Goal: Task Accomplishment & Management: Manage account settings

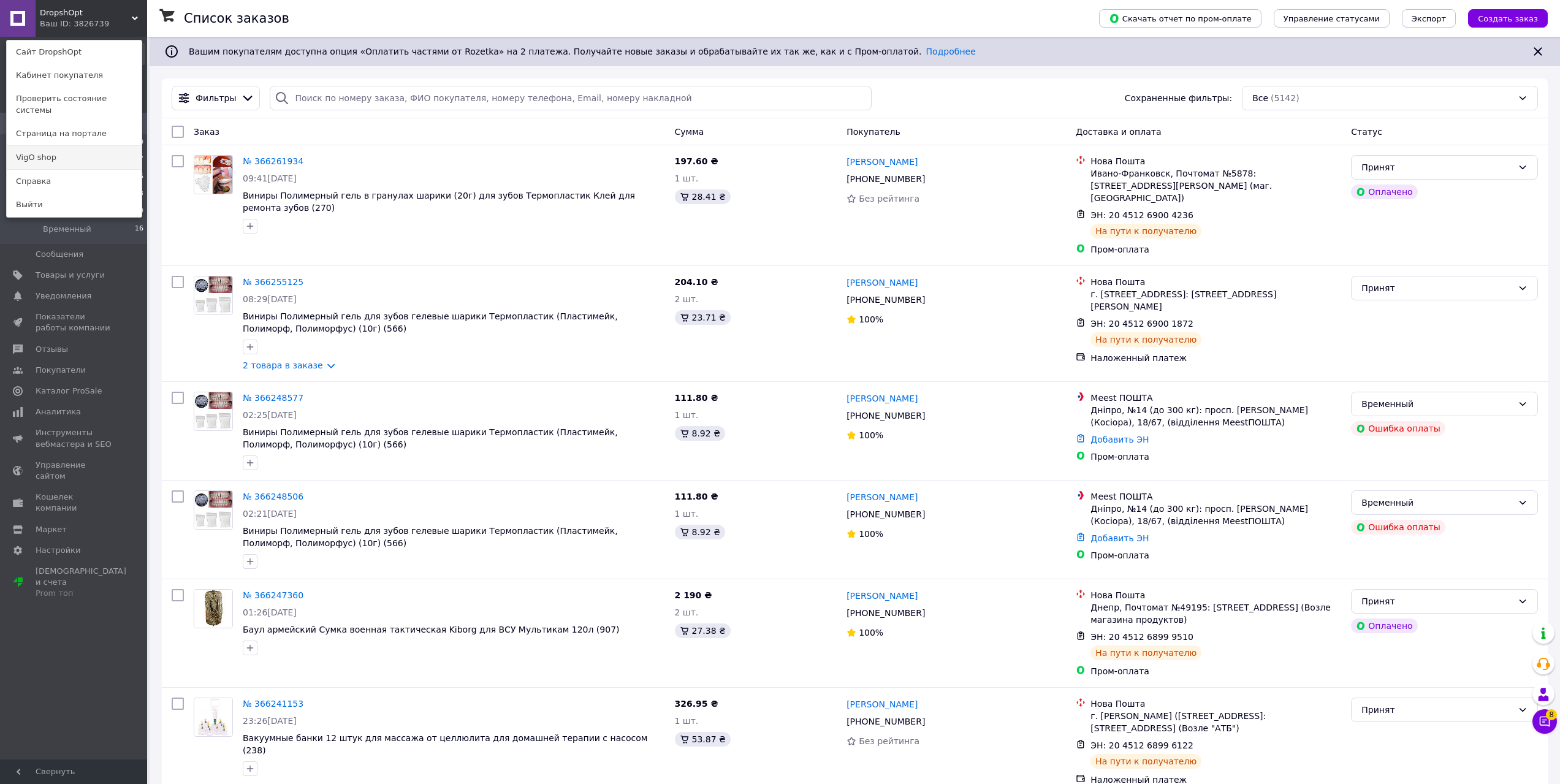
click at [79, 146] on link "VigO shop" at bounding box center [74, 157] width 135 height 23
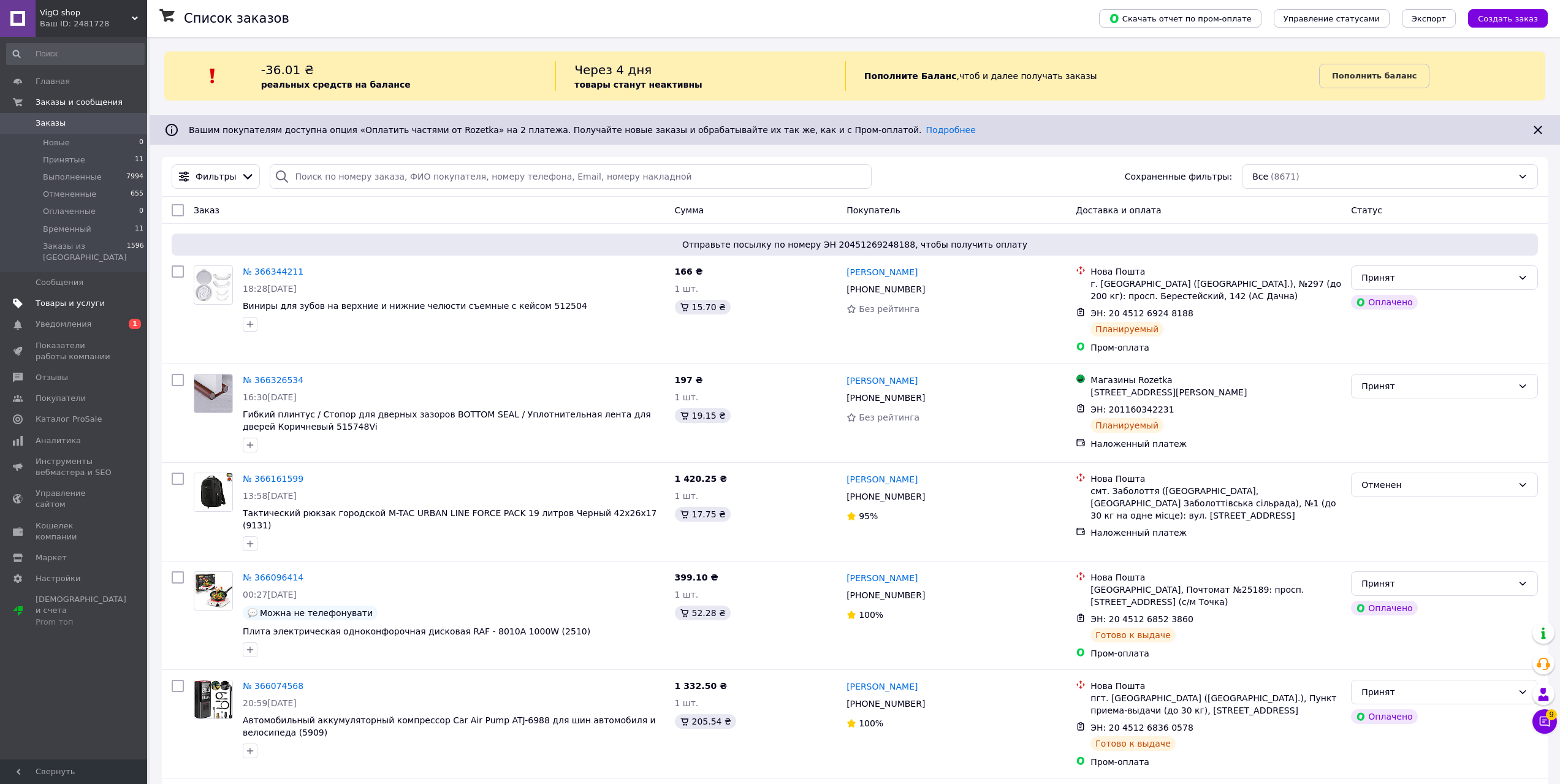
click at [54, 298] on span "Товары и услуги" at bounding box center [70, 303] width 69 height 11
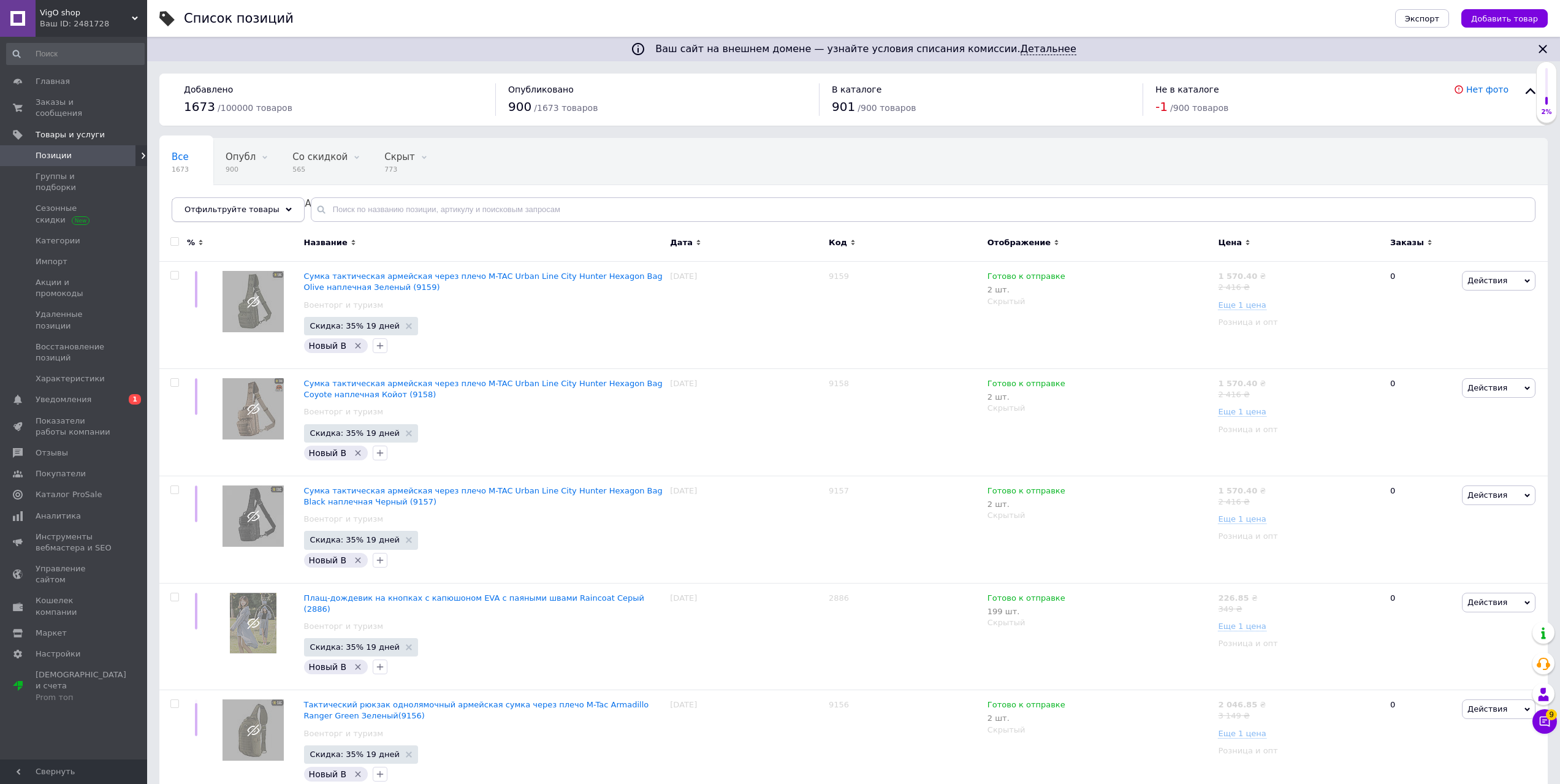
click at [276, 214] on div "Отфильтруйте товары" at bounding box center [238, 209] width 133 height 25
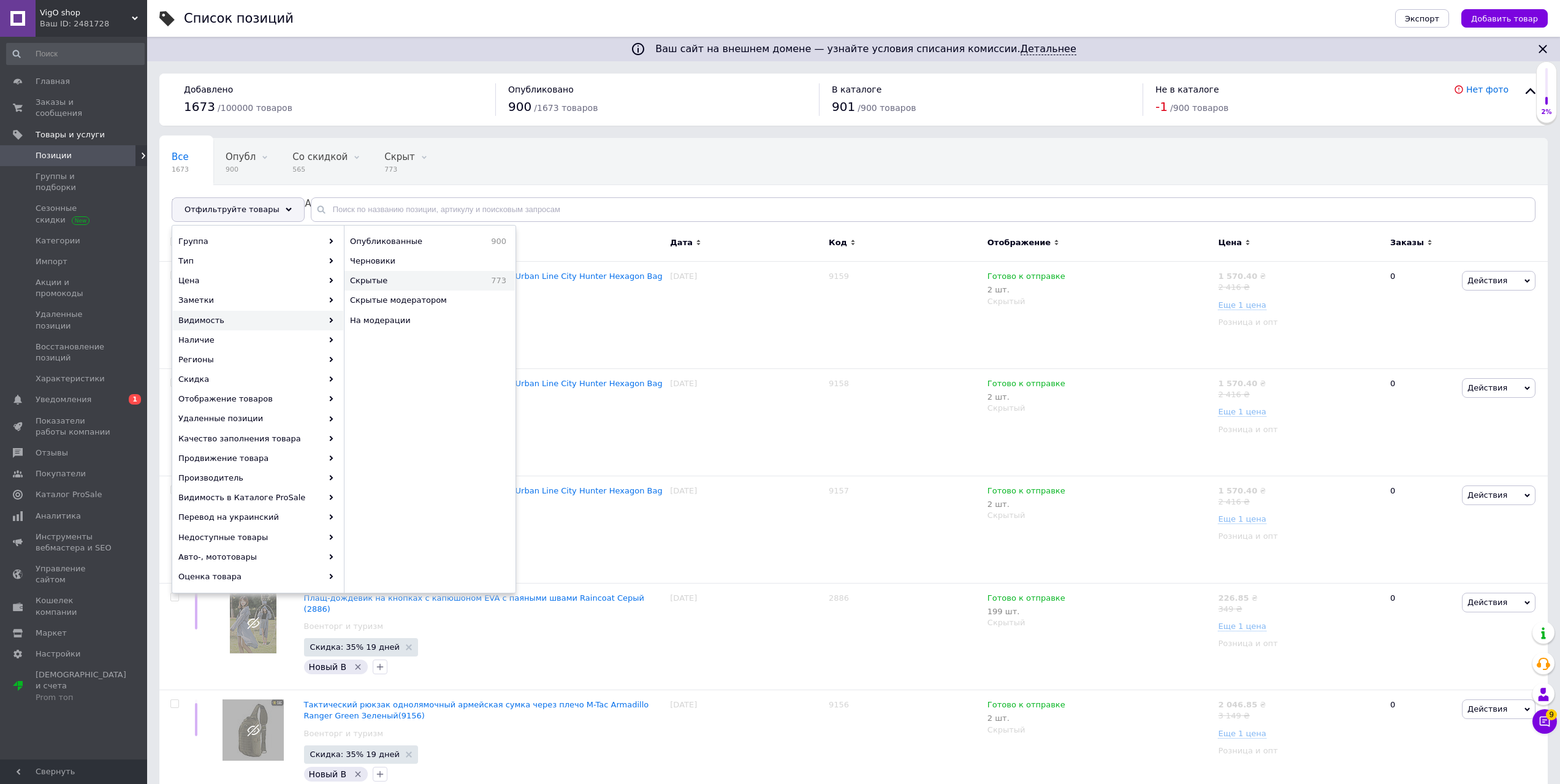
click at [419, 283] on span "Скрытые" at bounding box center [400, 281] width 100 height 11
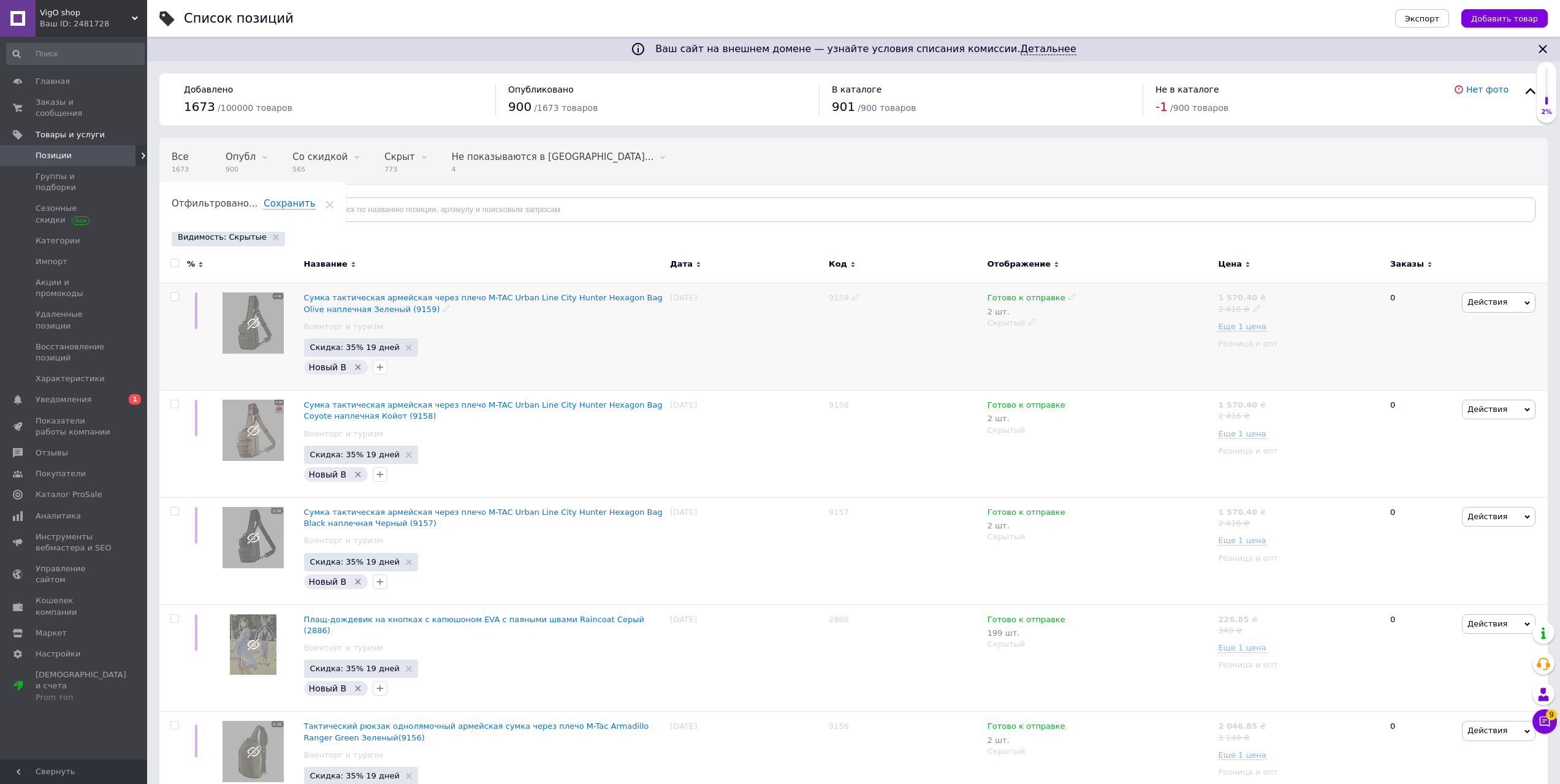
scroll to position [9199, 0]
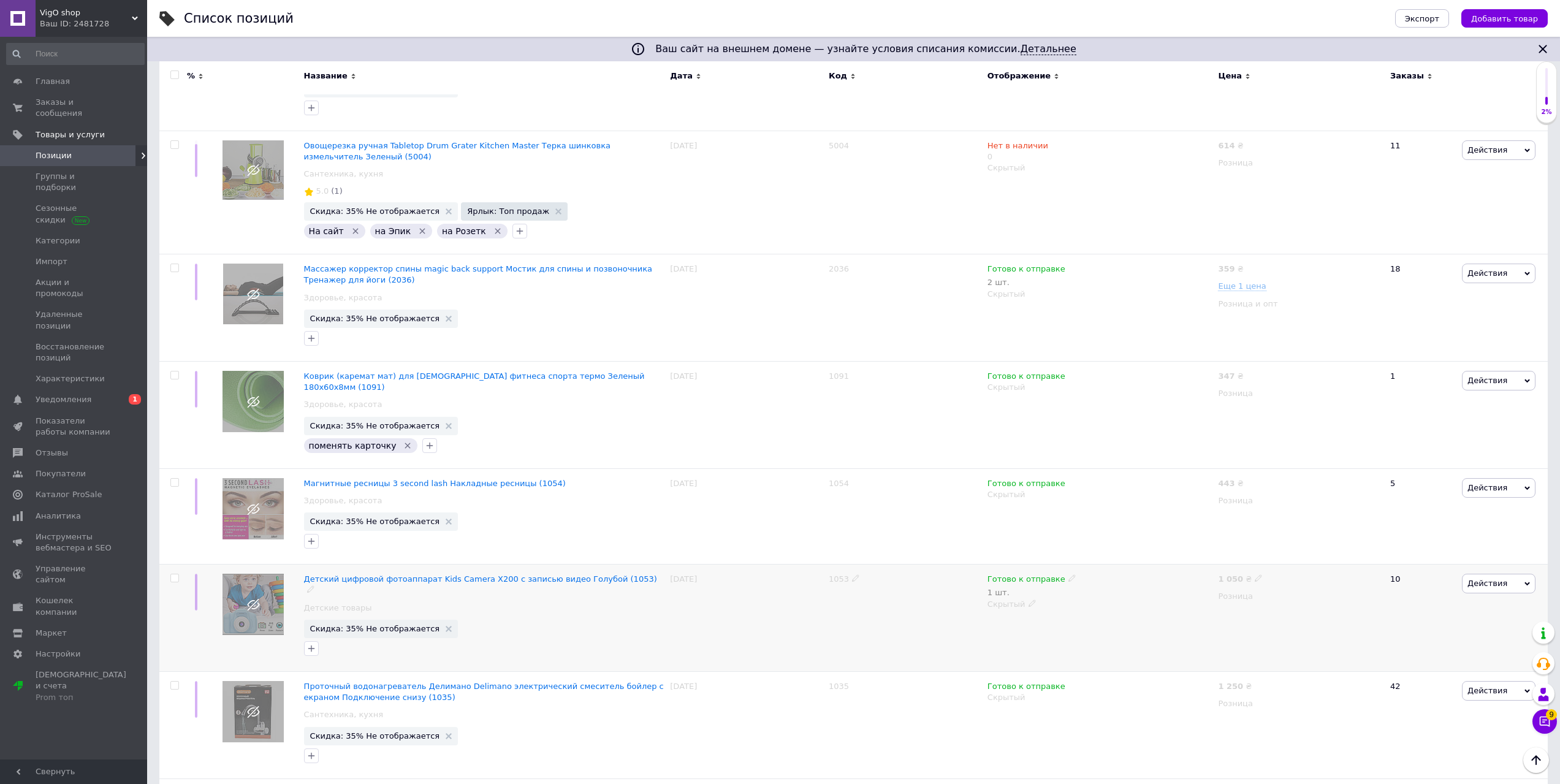
scroll to position [6408, 0]
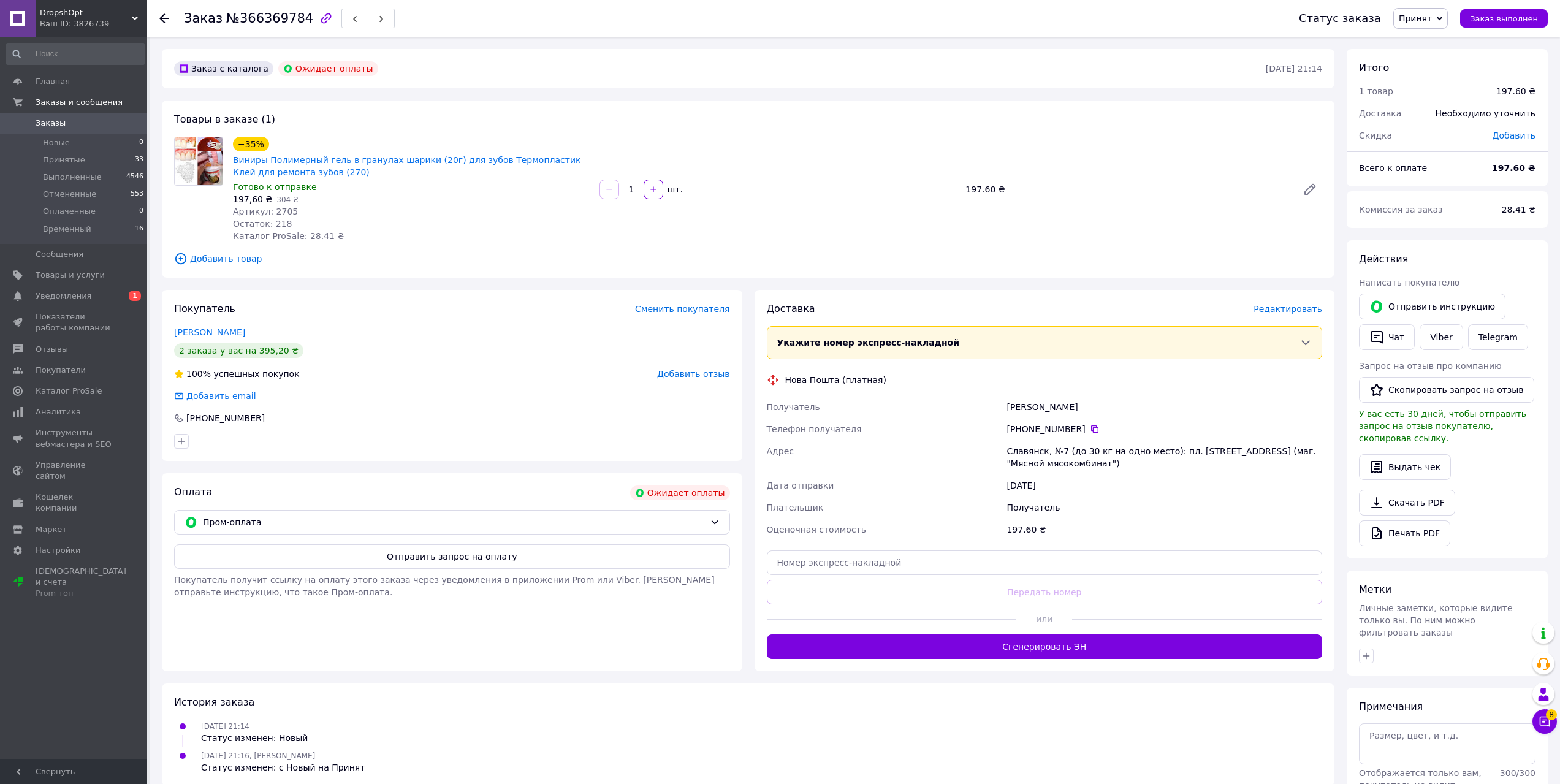
click at [1424, 29] on div "Статус заказа Принят Выполнен Отменен Оплаченный Временный Заказ выполнен" at bounding box center [1411, 18] width 273 height 36
click at [1432, 19] on span "Принят" at bounding box center [1415, 18] width 33 height 10
click at [1431, 94] on li "Временный" at bounding box center [1427, 98] width 65 height 19
click at [651, 192] on icon "button" at bounding box center [653, 189] width 9 height 9
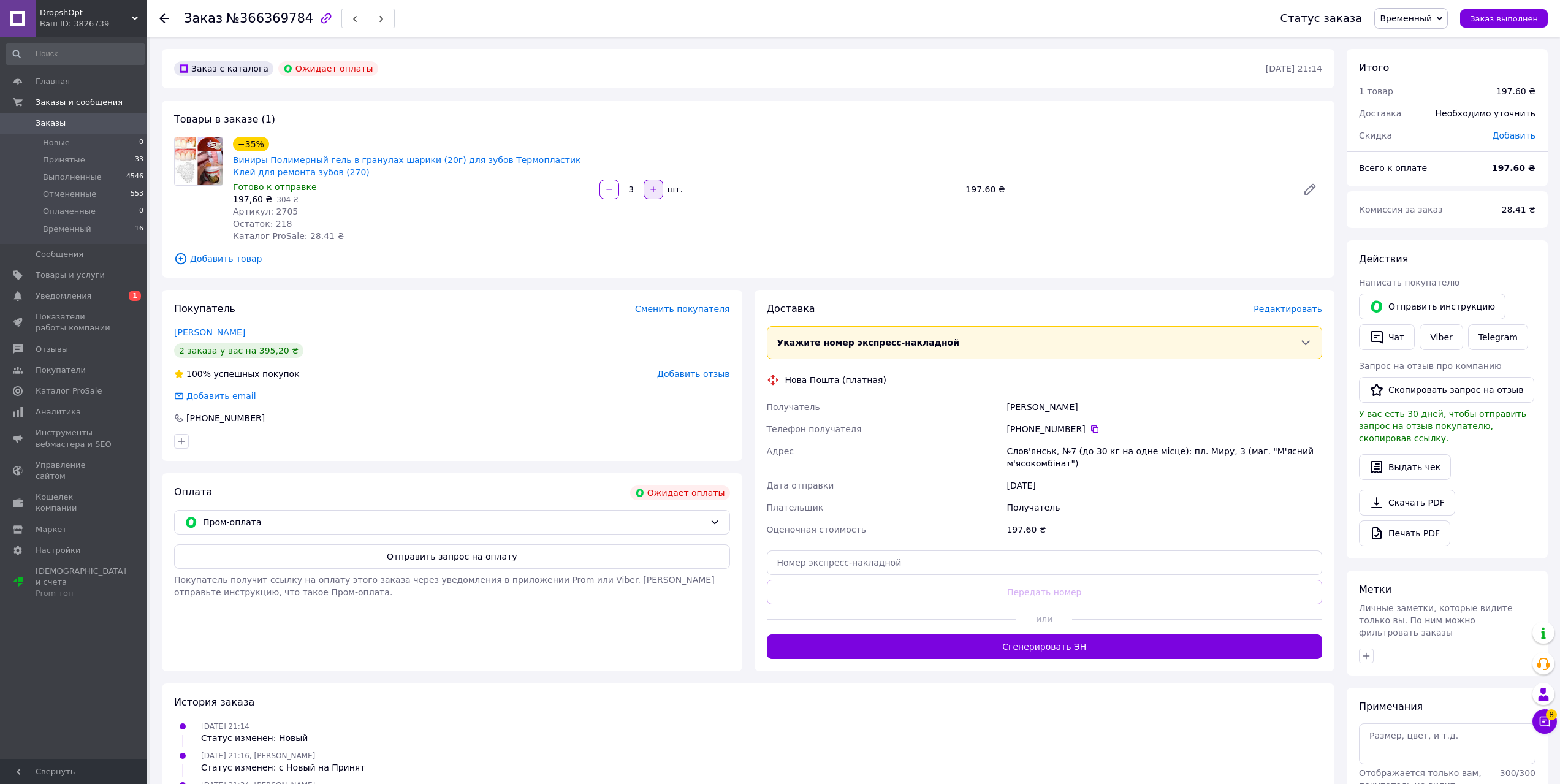
click at [651, 192] on icon "button" at bounding box center [653, 189] width 9 height 9
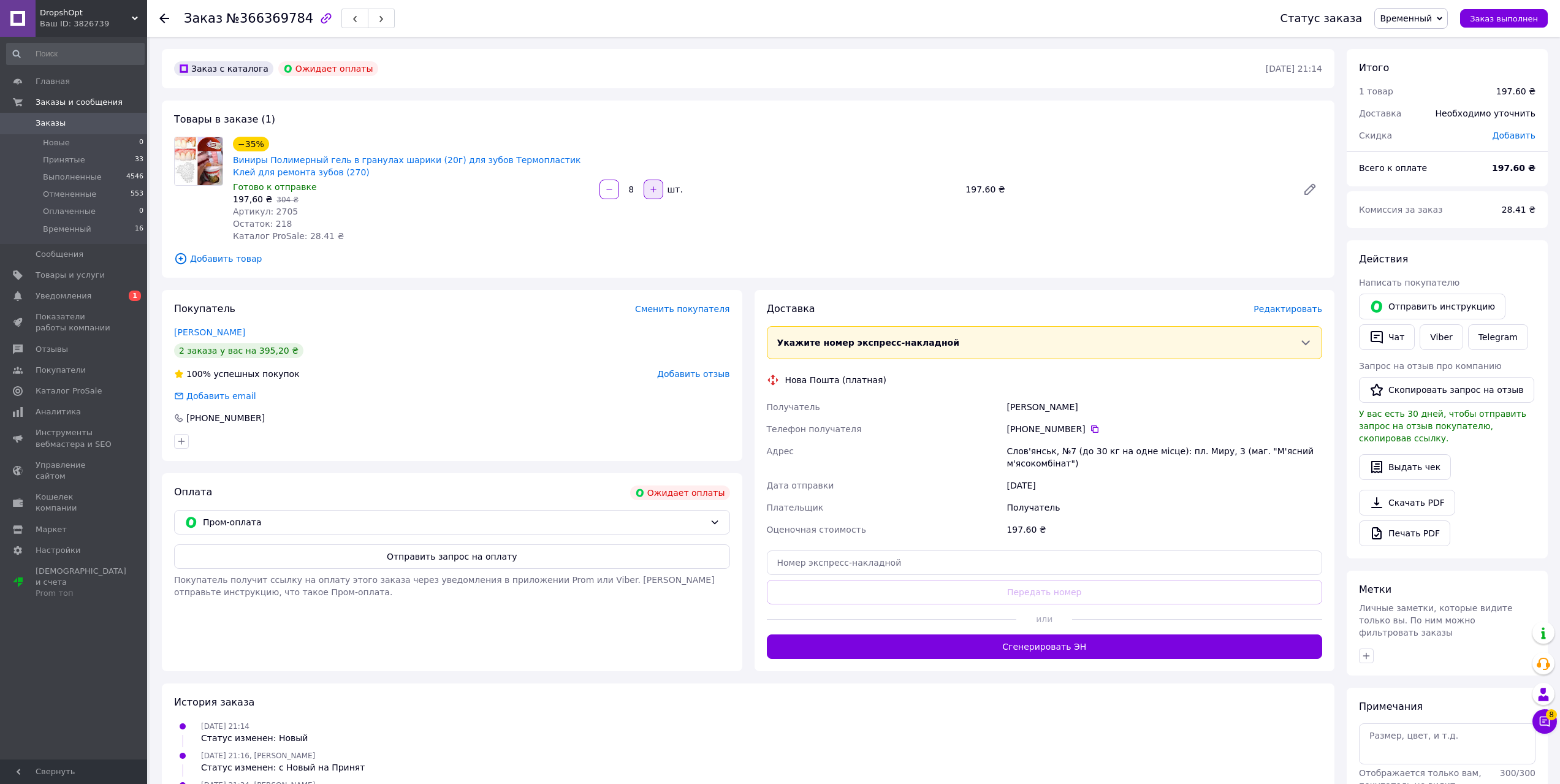
click at [651, 192] on icon "button" at bounding box center [653, 189] width 9 height 9
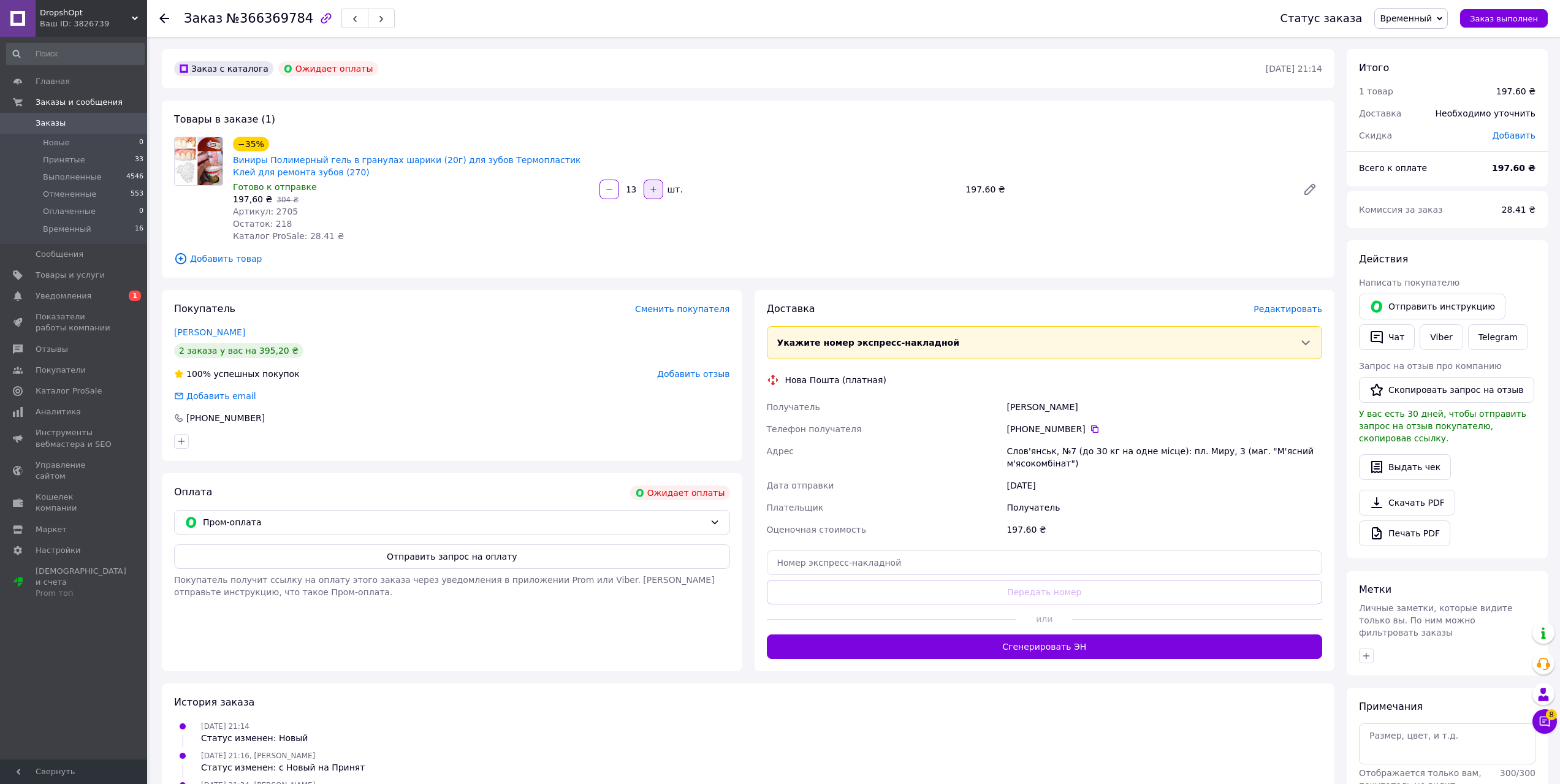
click at [651, 192] on icon "button" at bounding box center [653, 189] width 9 height 9
click at [651, 191] on icon "button" at bounding box center [653, 189] width 9 height 9
click at [652, 191] on icon "button" at bounding box center [653, 189] width 9 height 9
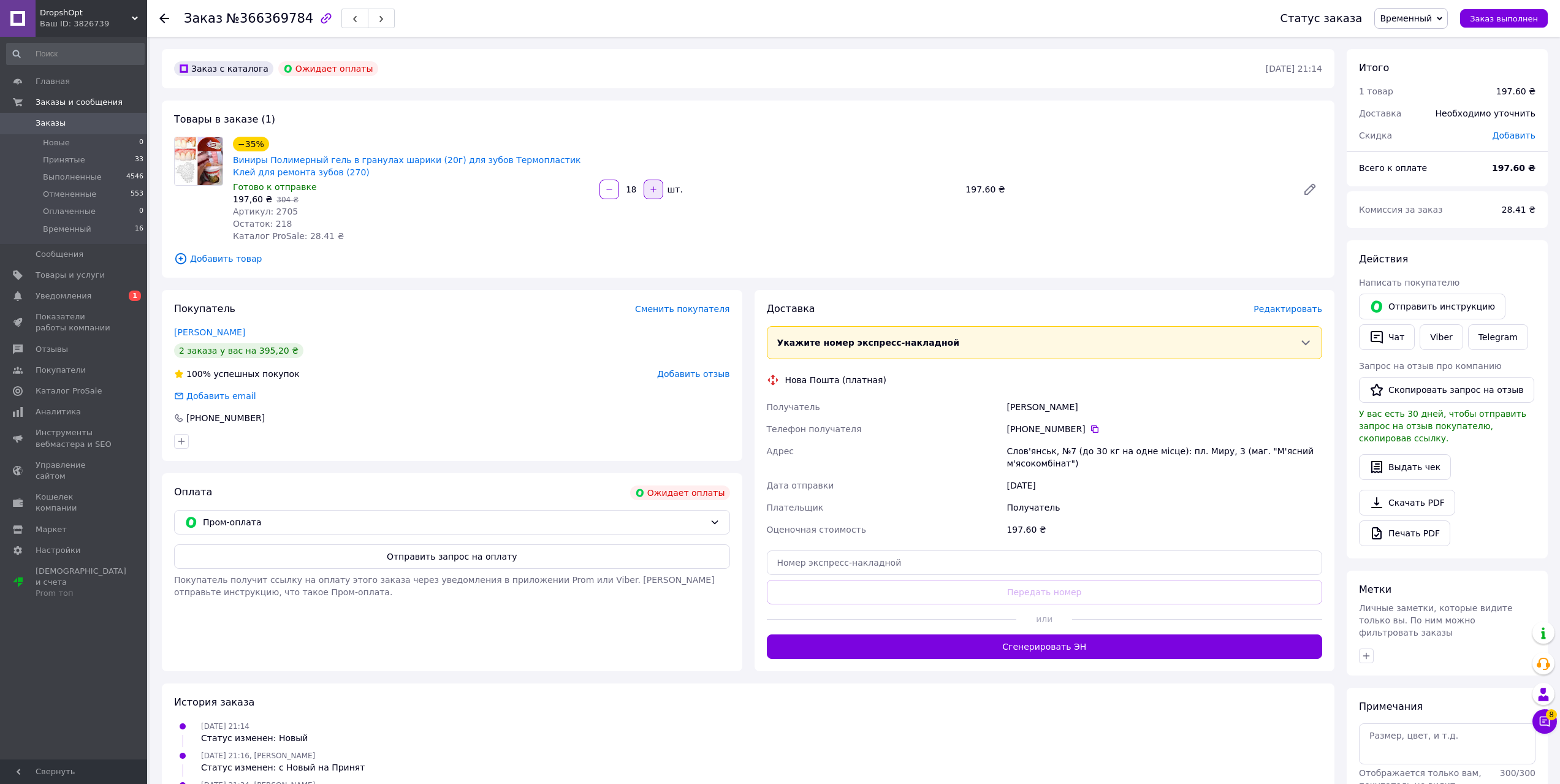
click at [652, 191] on icon "button" at bounding box center [653, 189] width 9 height 9
click at [653, 191] on icon "button" at bounding box center [653, 189] width 9 height 9
click at [654, 191] on icon "button" at bounding box center [653, 189] width 9 height 9
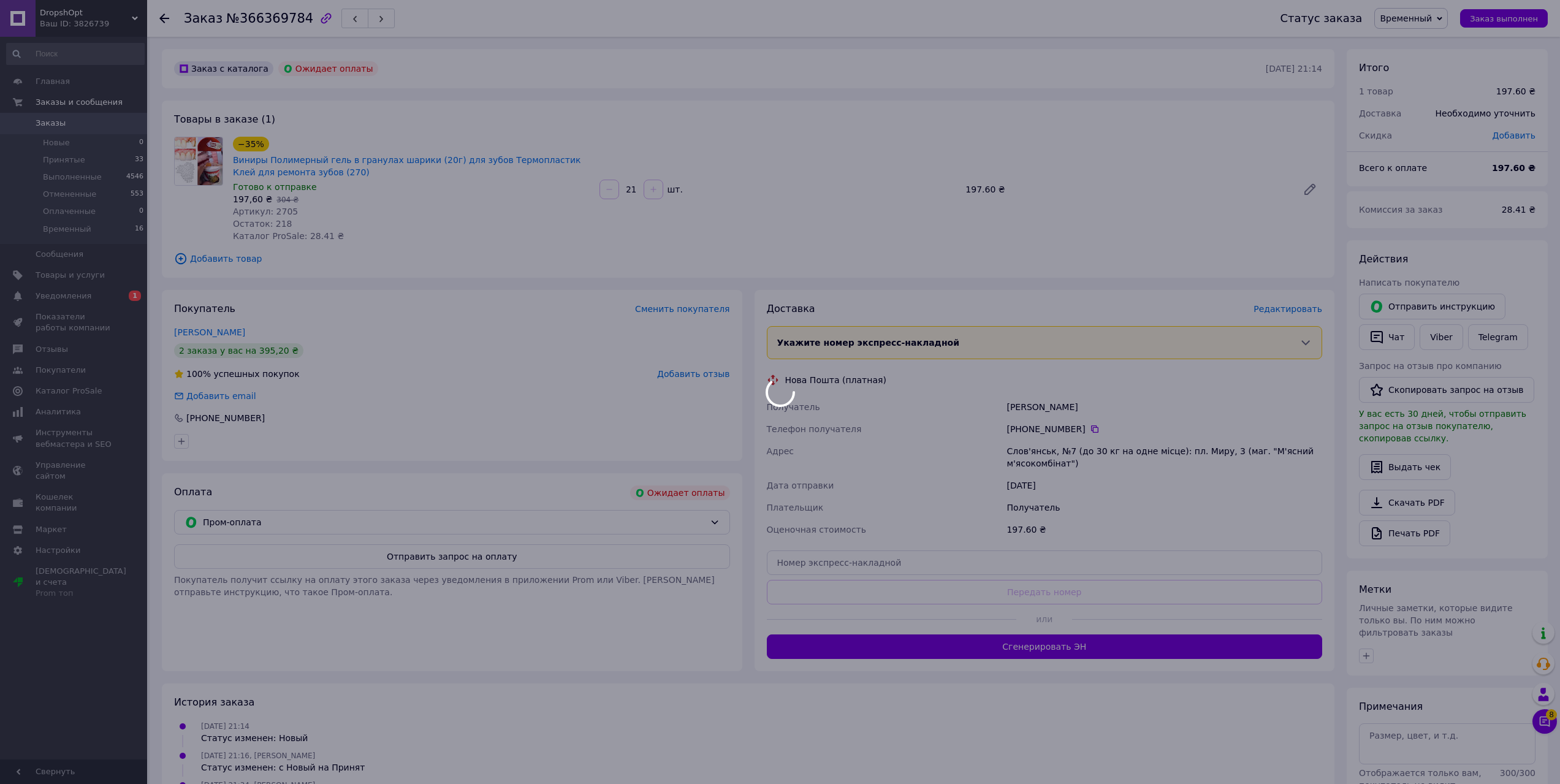
click at [606, 192] on body "DropshOpt Ваш ID: 3826739 Сайт DropshOpt Кабинет покупателя Проверить состояние…" at bounding box center [780, 431] width 1560 height 862
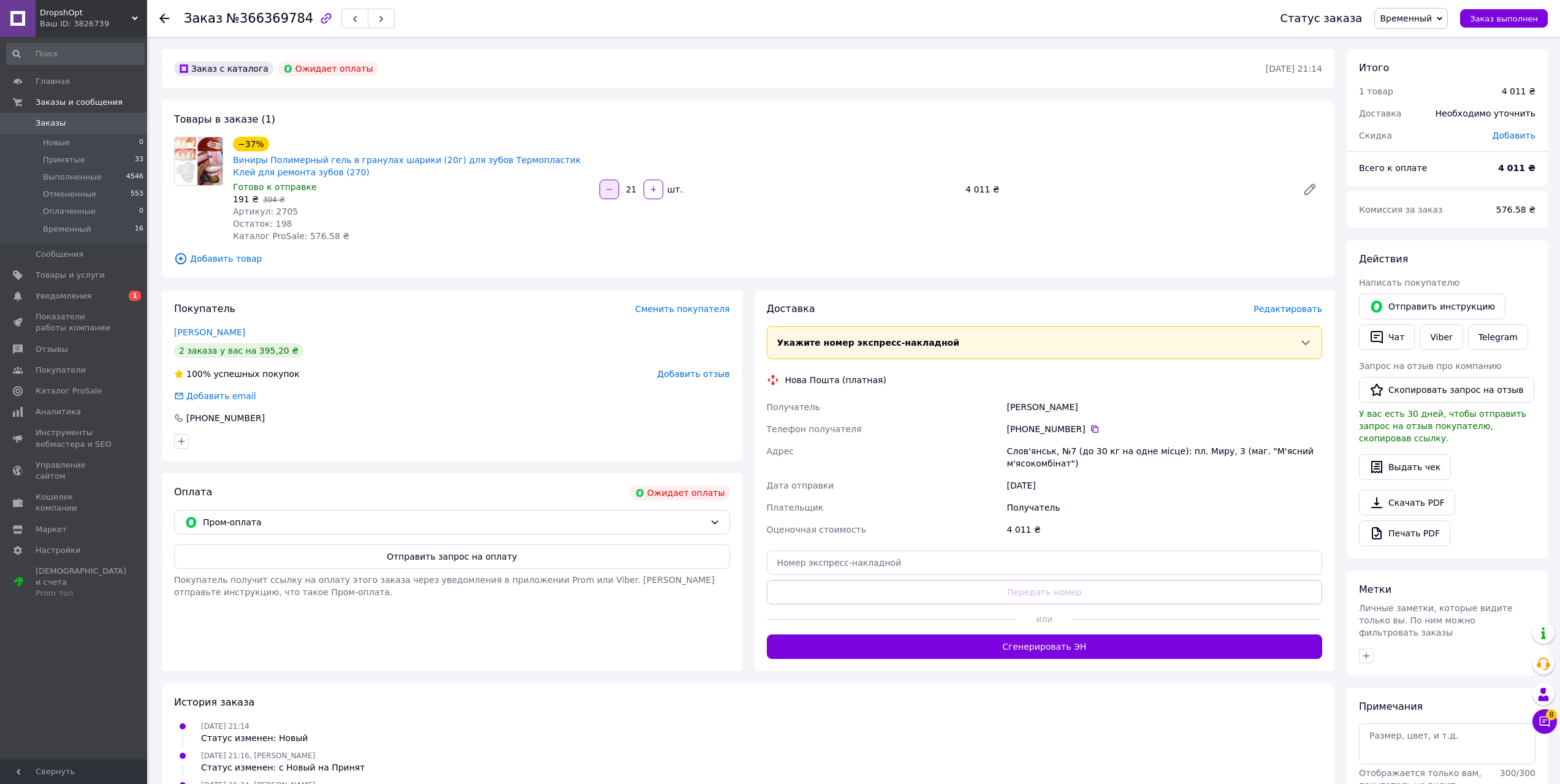
click at [610, 185] on icon "button" at bounding box center [609, 189] width 9 height 9
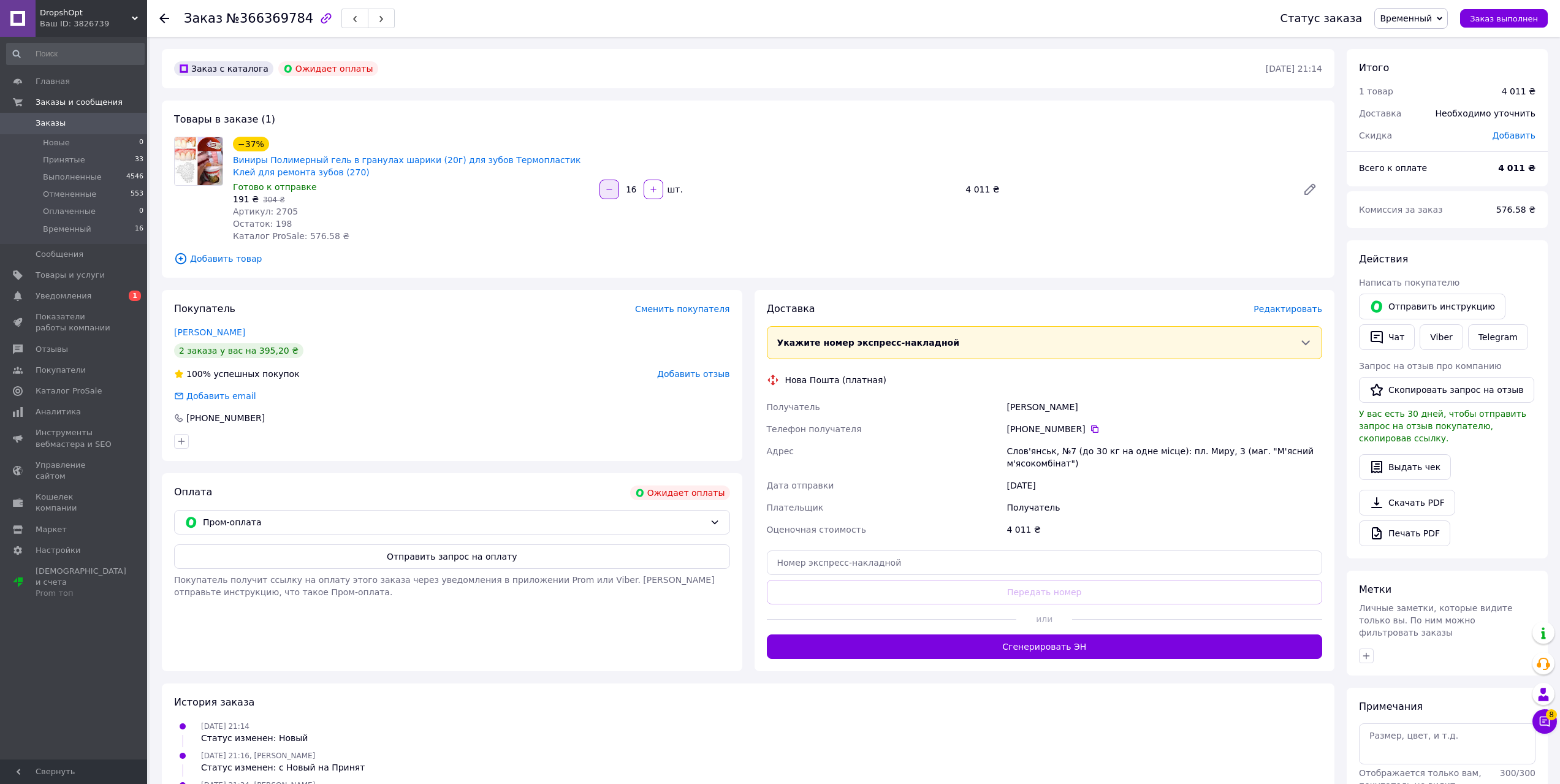
click at [610, 185] on icon "button" at bounding box center [609, 189] width 9 height 9
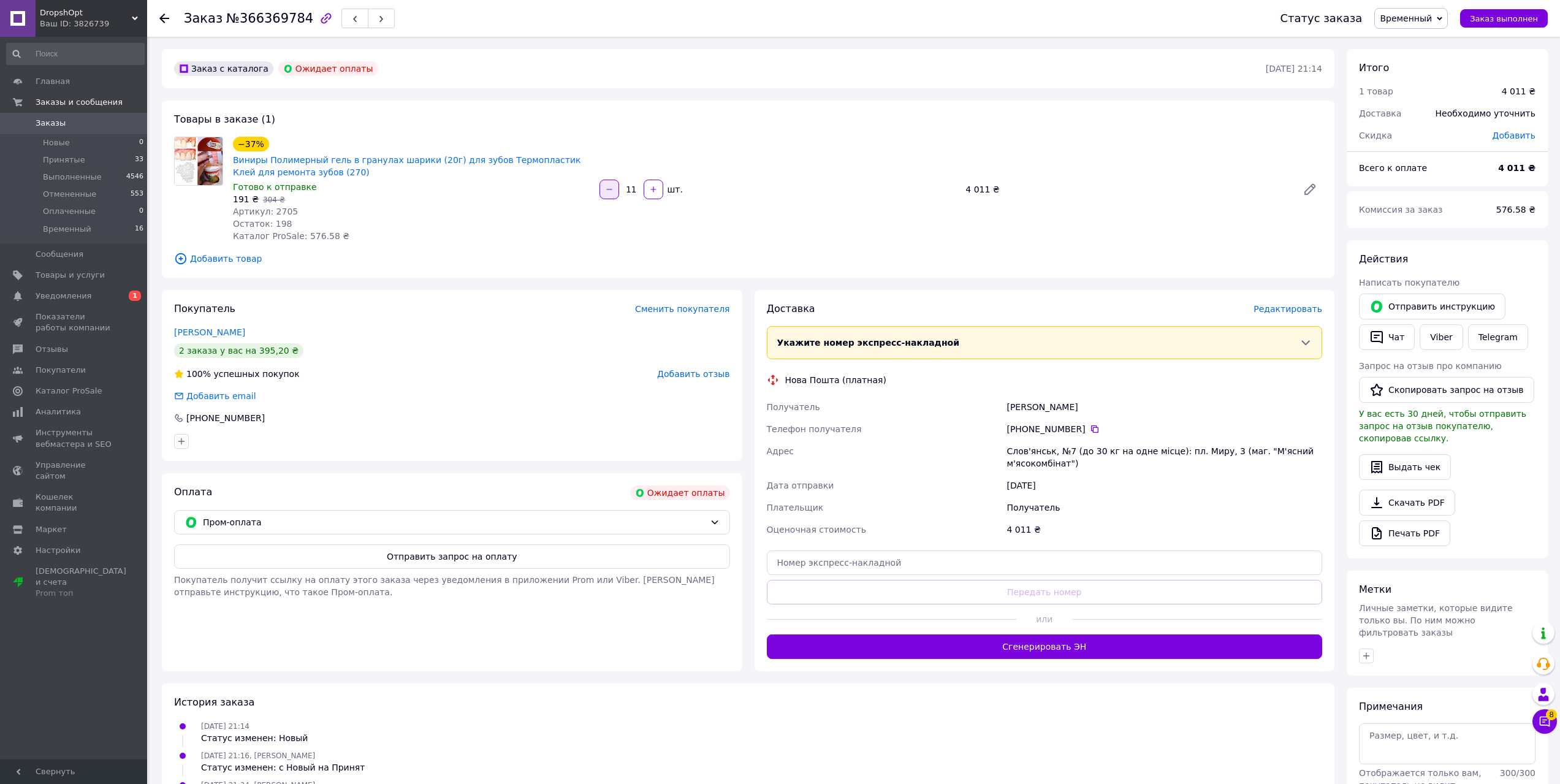
click at [610, 185] on icon "button" at bounding box center [609, 189] width 9 height 9
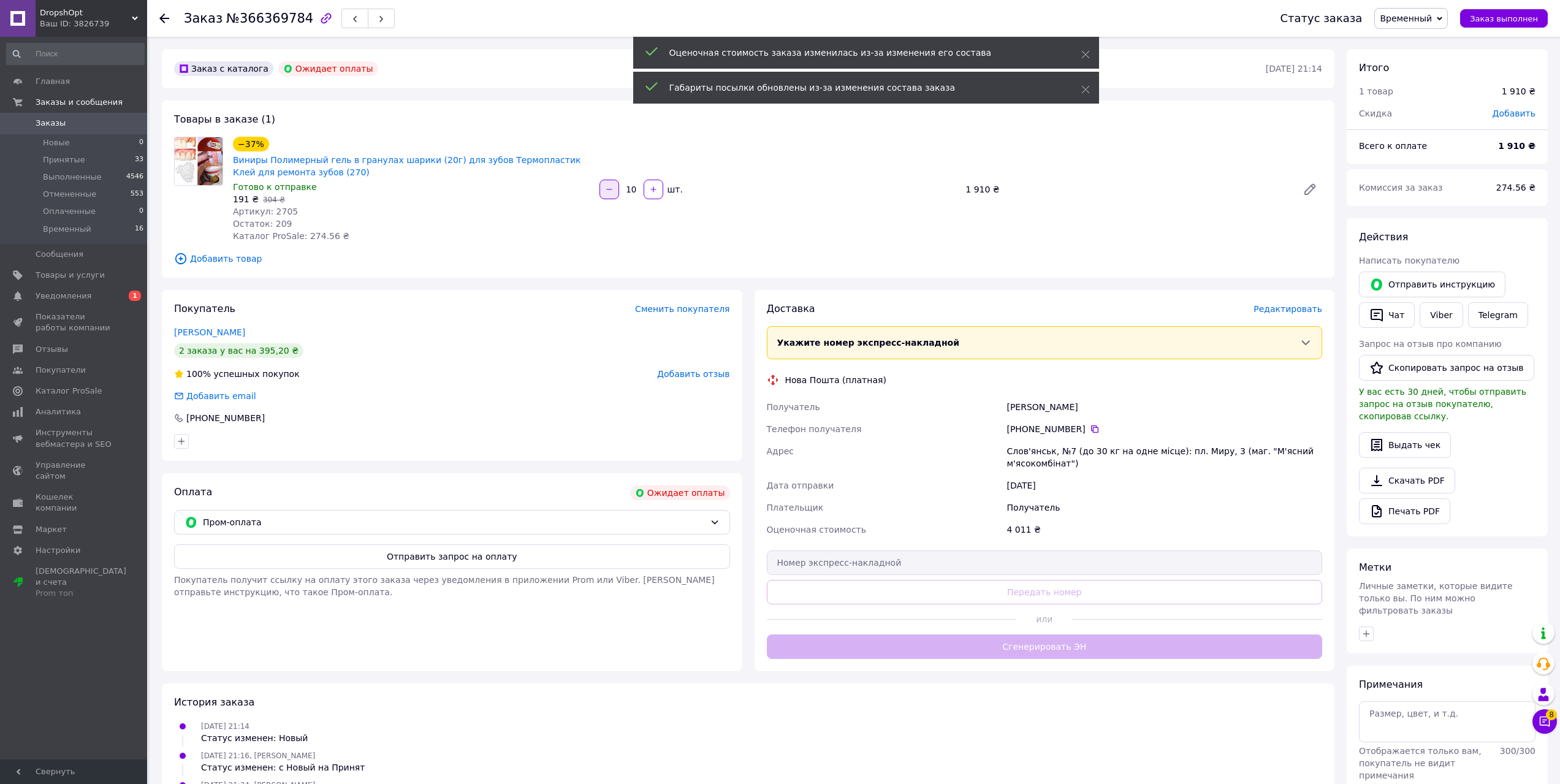
click at [610, 185] on icon "button" at bounding box center [609, 189] width 9 height 9
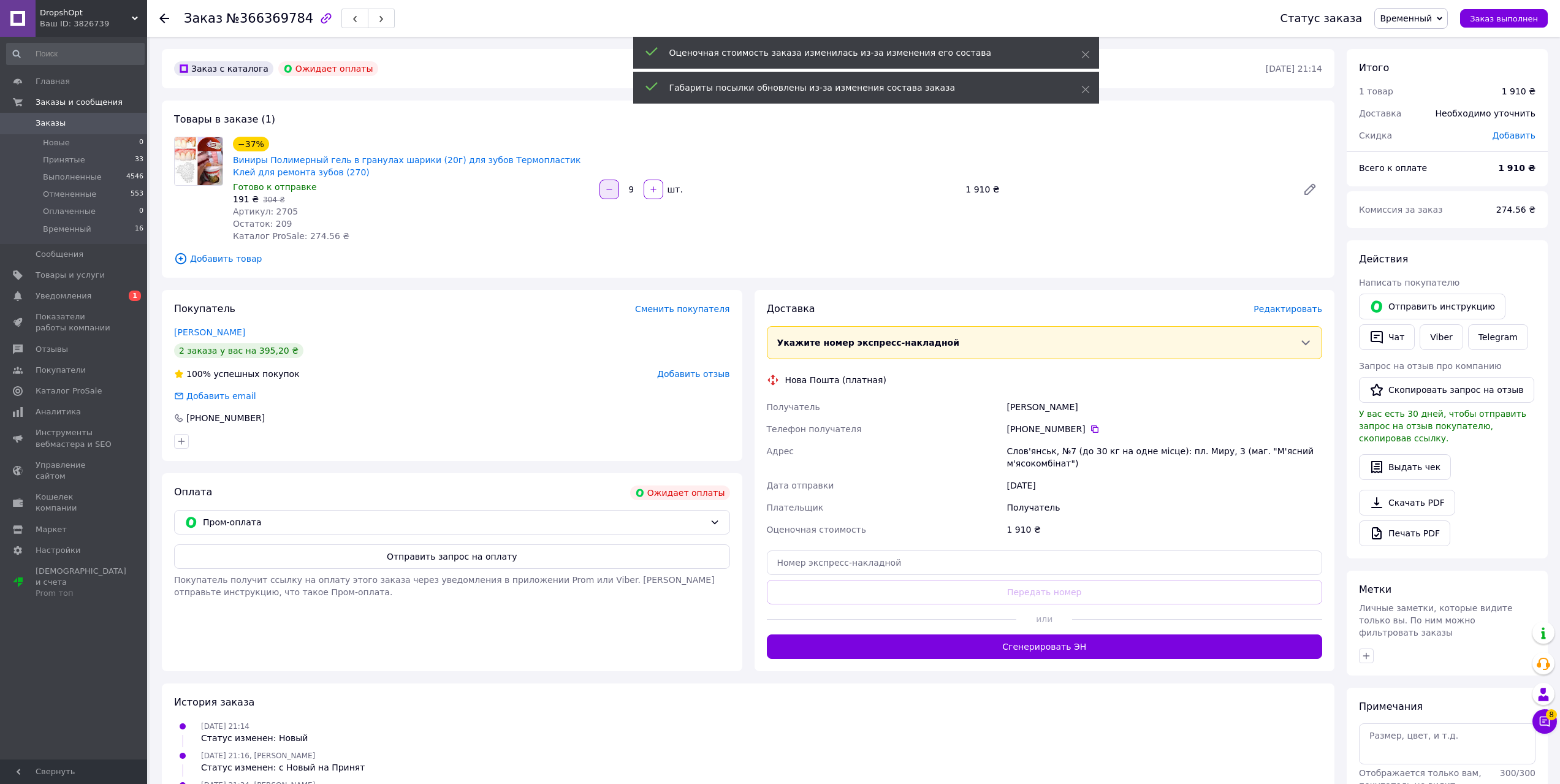
click at [610, 185] on icon "button" at bounding box center [609, 189] width 9 height 9
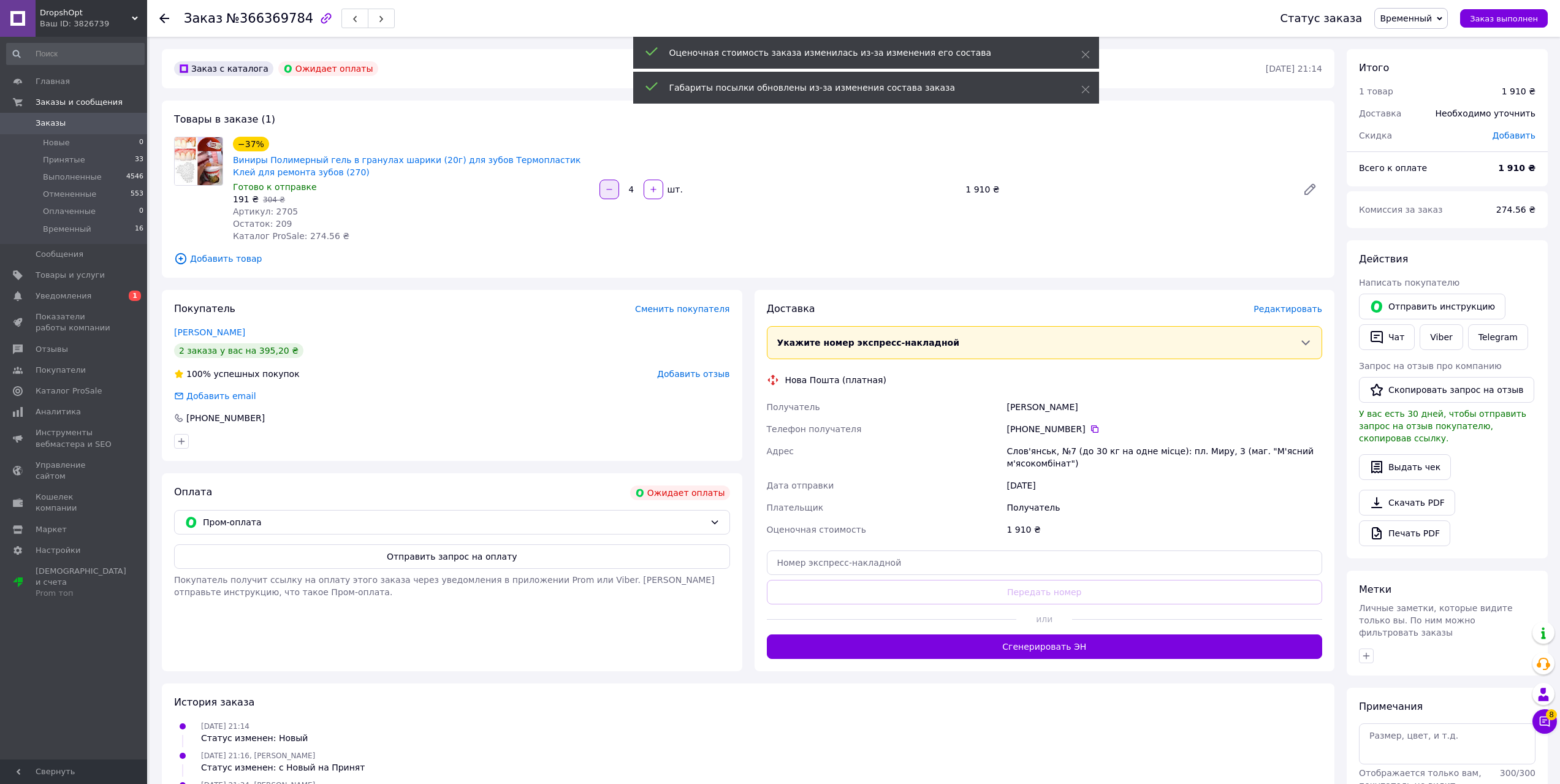
click at [610, 185] on icon "button" at bounding box center [609, 189] width 9 height 9
click at [609, 197] on button "button" at bounding box center [610, 190] width 20 height 20
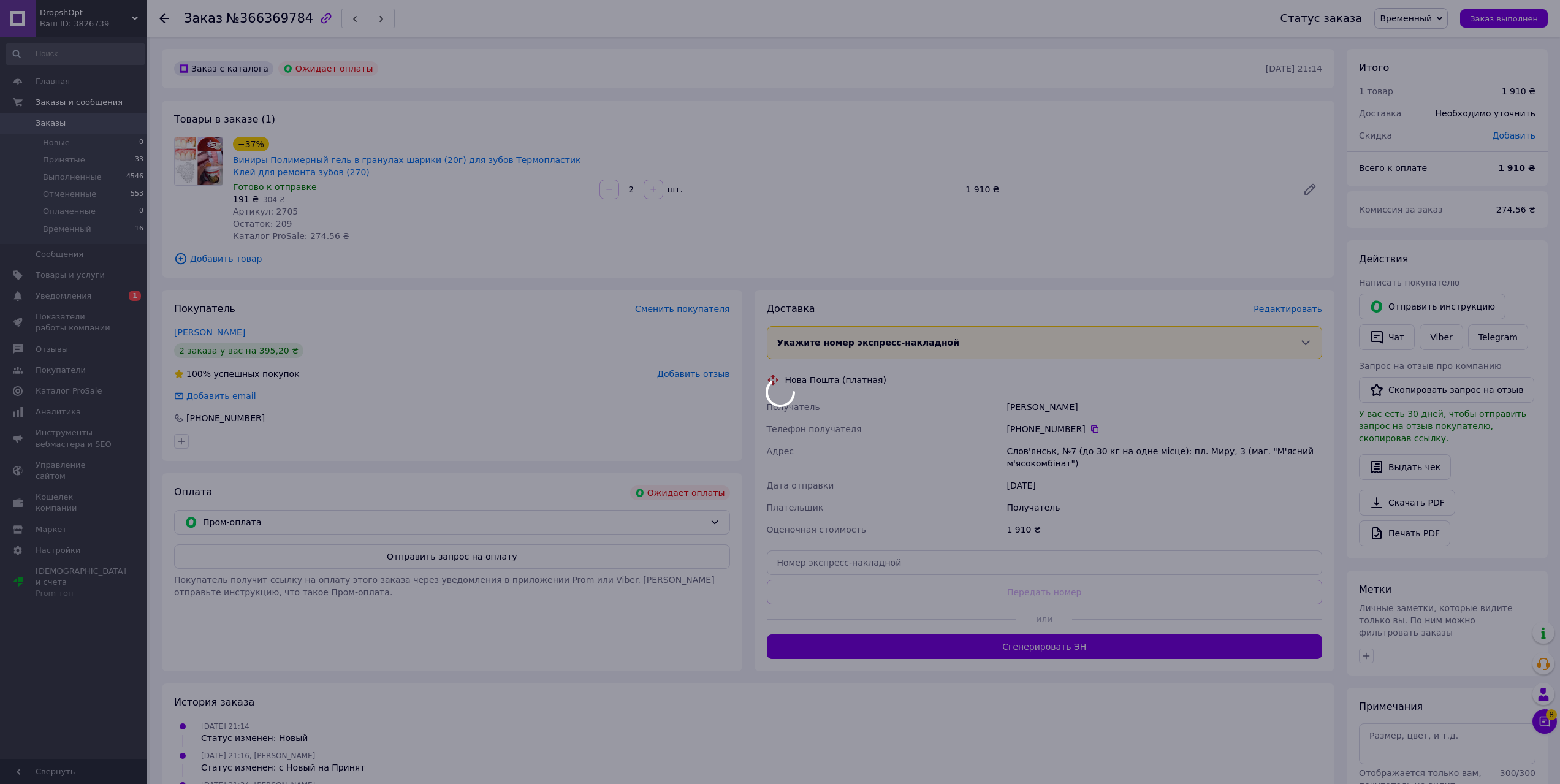
click at [609, 189] on div at bounding box center [609, 190] width 22 height 20
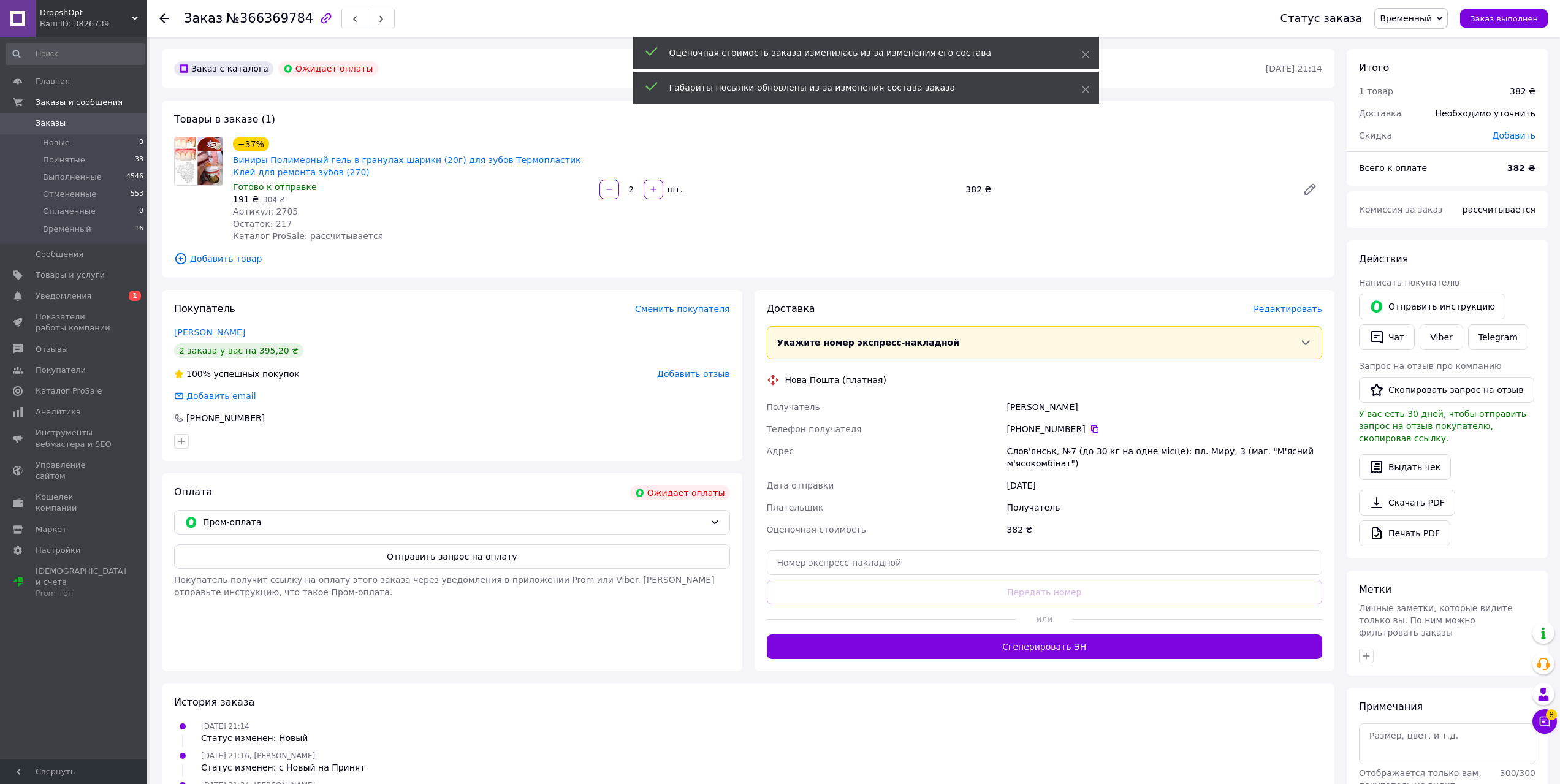
click at [611, 187] on icon "button" at bounding box center [609, 189] width 9 height 9
type input "1"
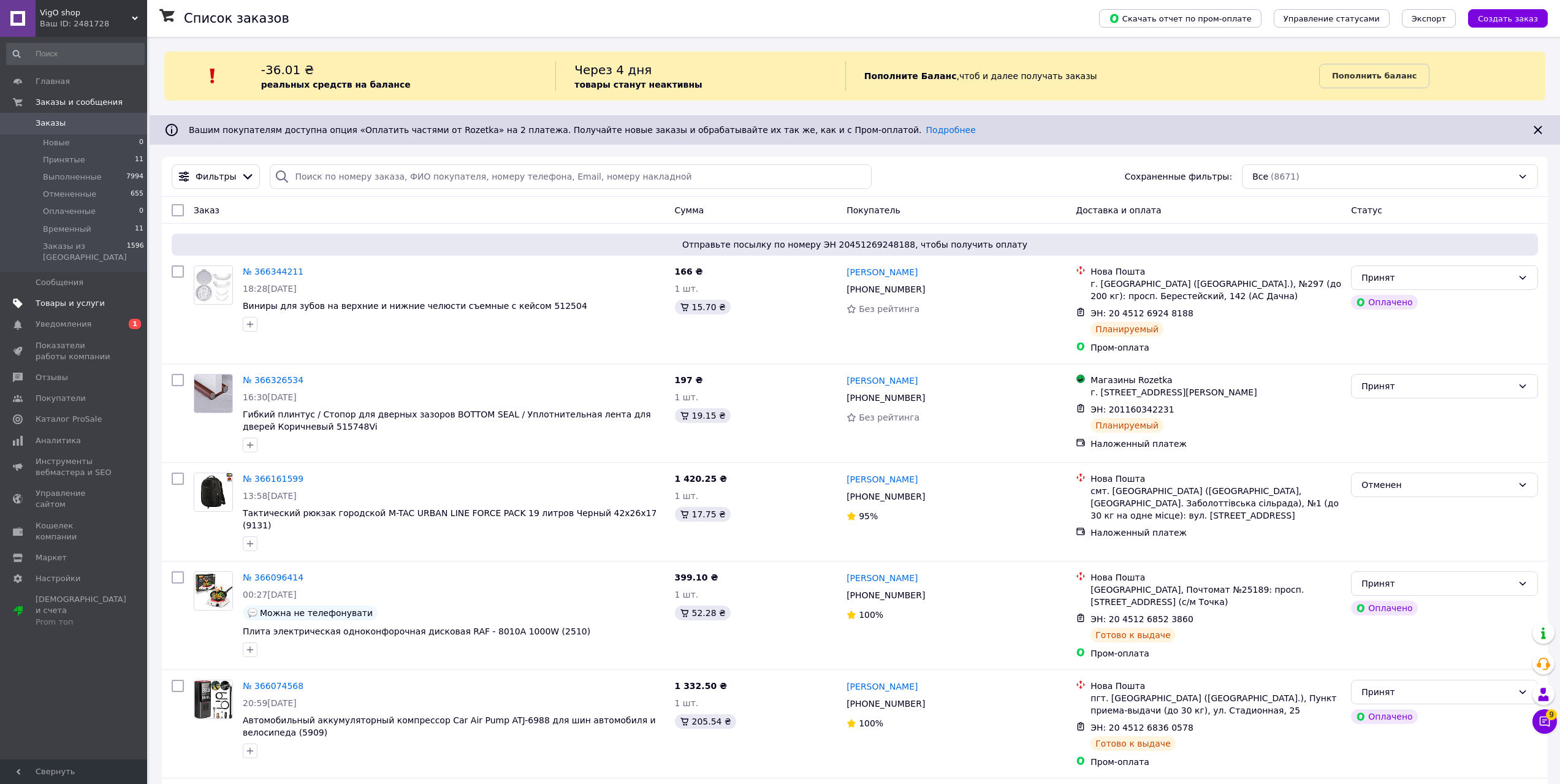
click at [52, 298] on span "Товары и услуги" at bounding box center [70, 303] width 69 height 11
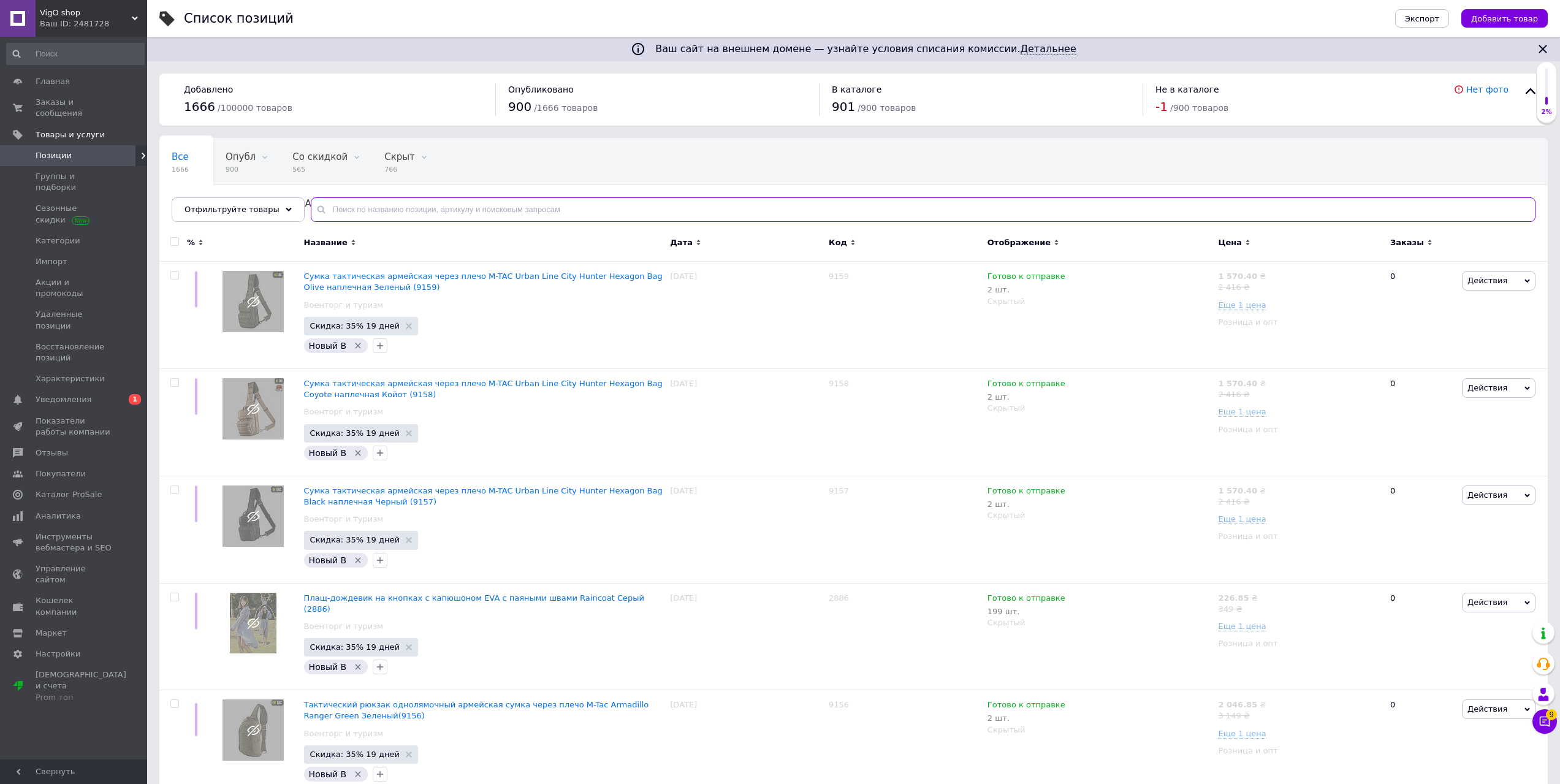
click at [362, 210] on input "text" at bounding box center [923, 209] width 1225 height 25
paste input "512144"
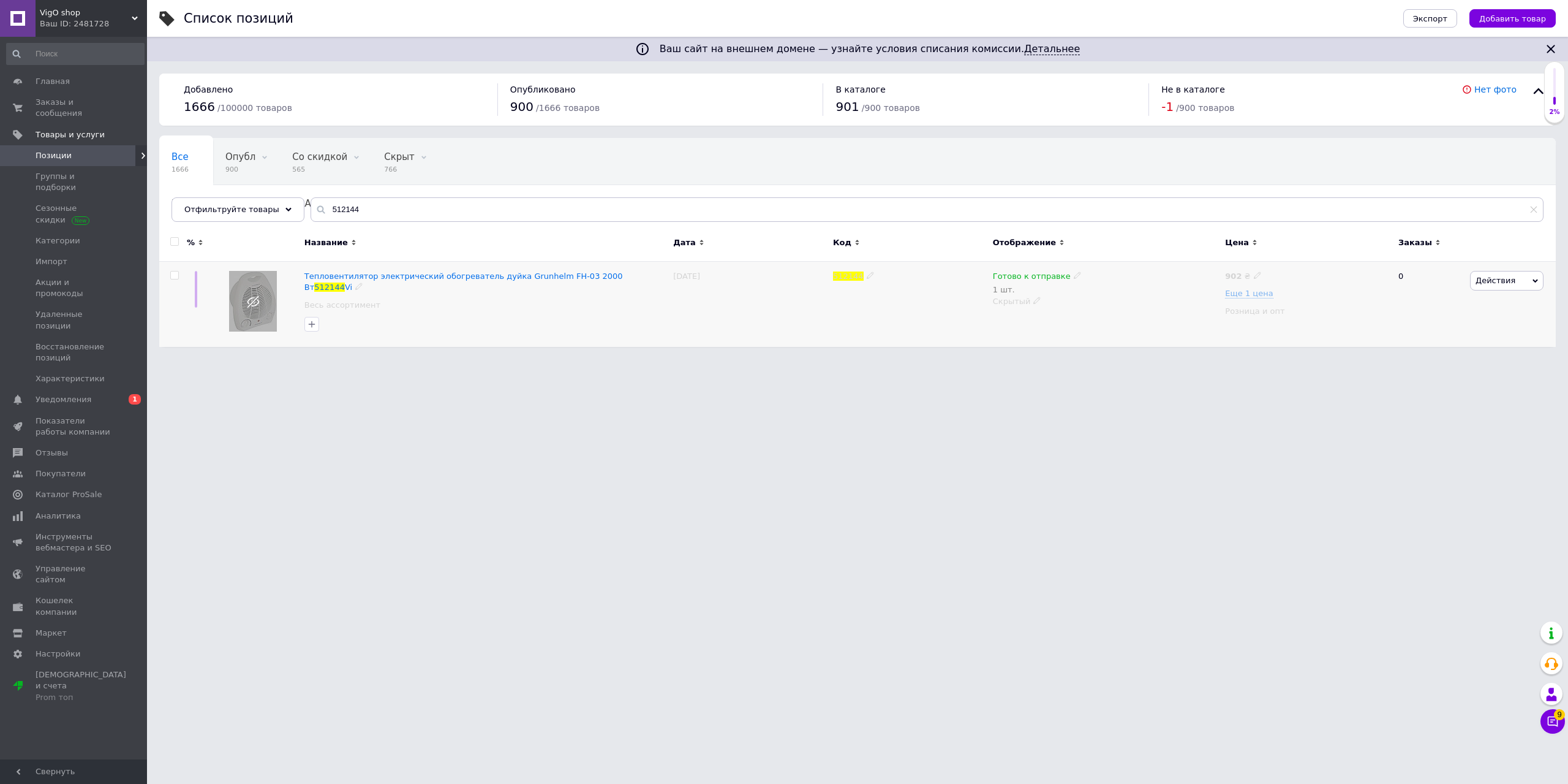
click at [1502, 281] on span "Действия" at bounding box center [1496, 281] width 40 height 9
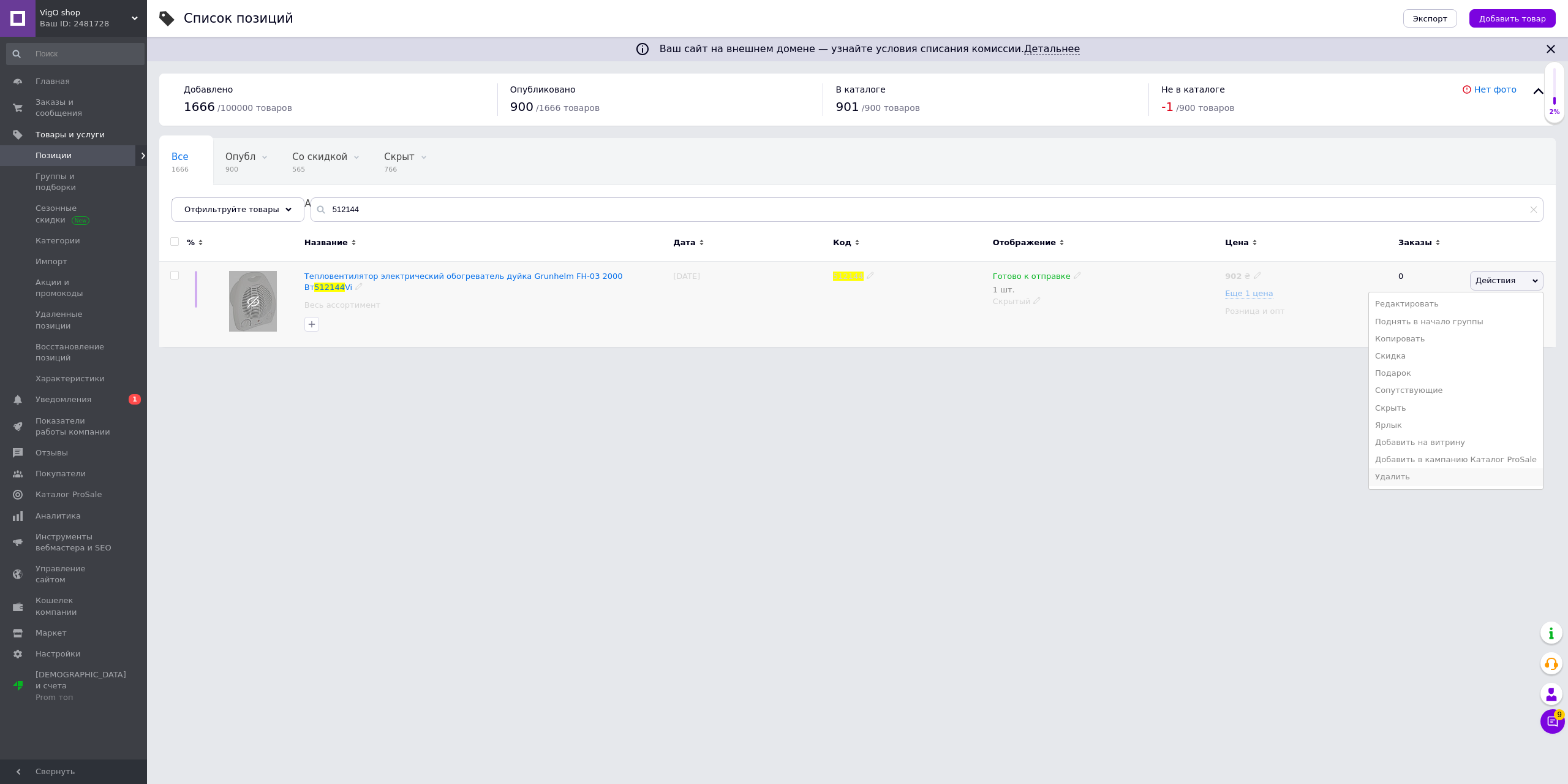
click at [1429, 473] on li "Удалить" at bounding box center [1456, 477] width 174 height 17
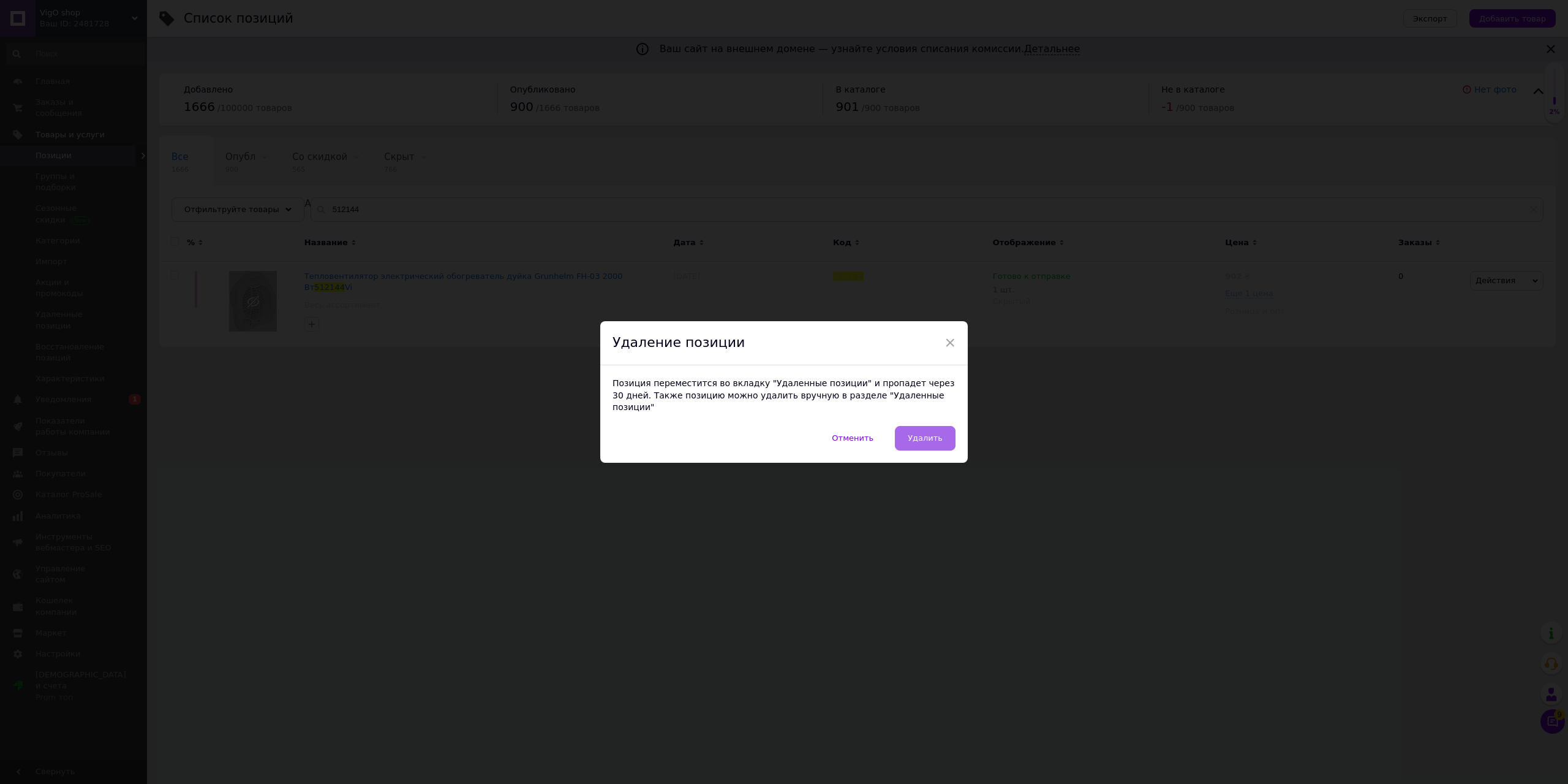
click at [928, 436] on span "Удалить" at bounding box center [925, 438] width 35 height 9
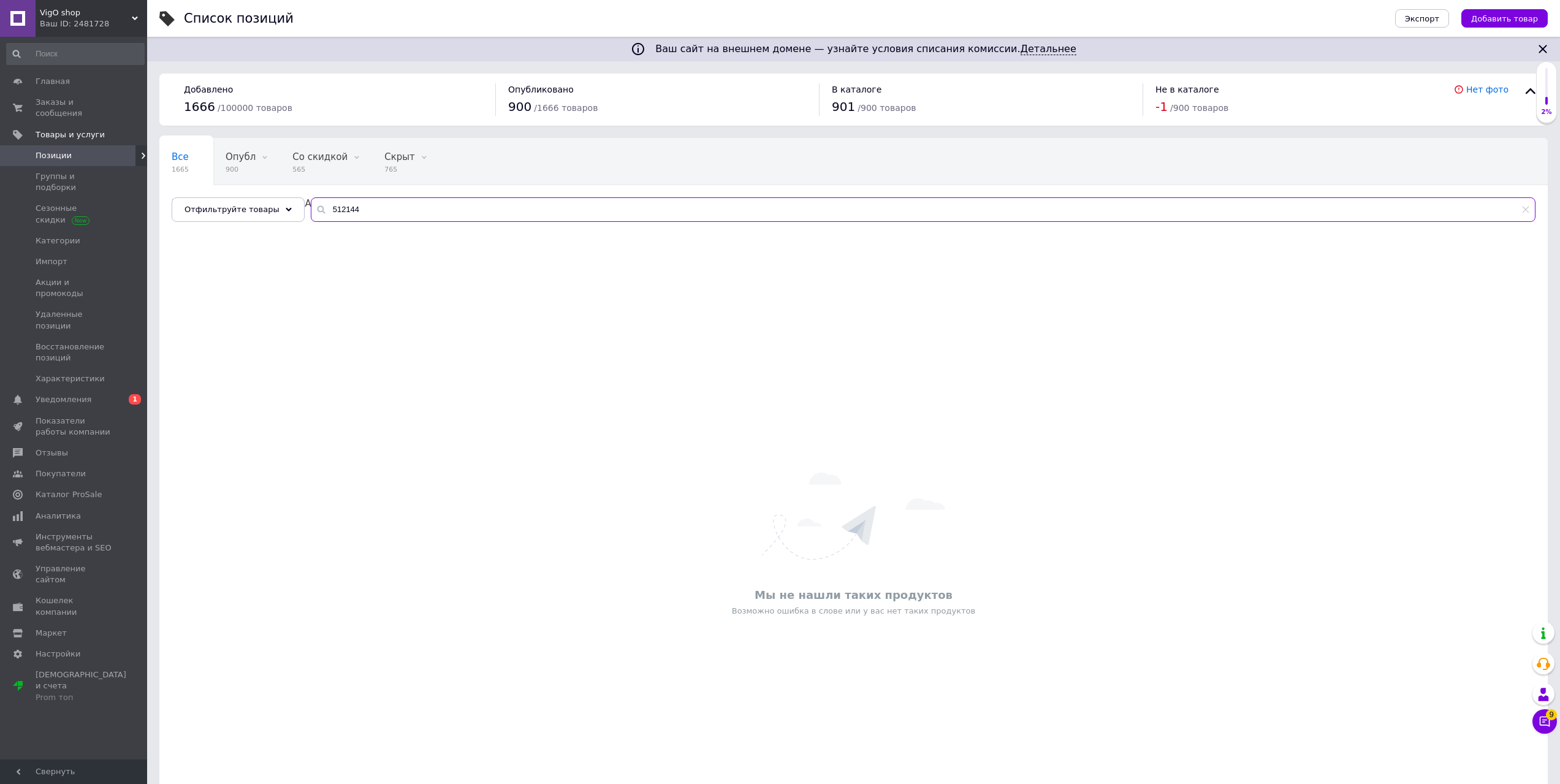
click at [364, 216] on input "512144" at bounding box center [923, 209] width 1225 height 25
paste input "9042"
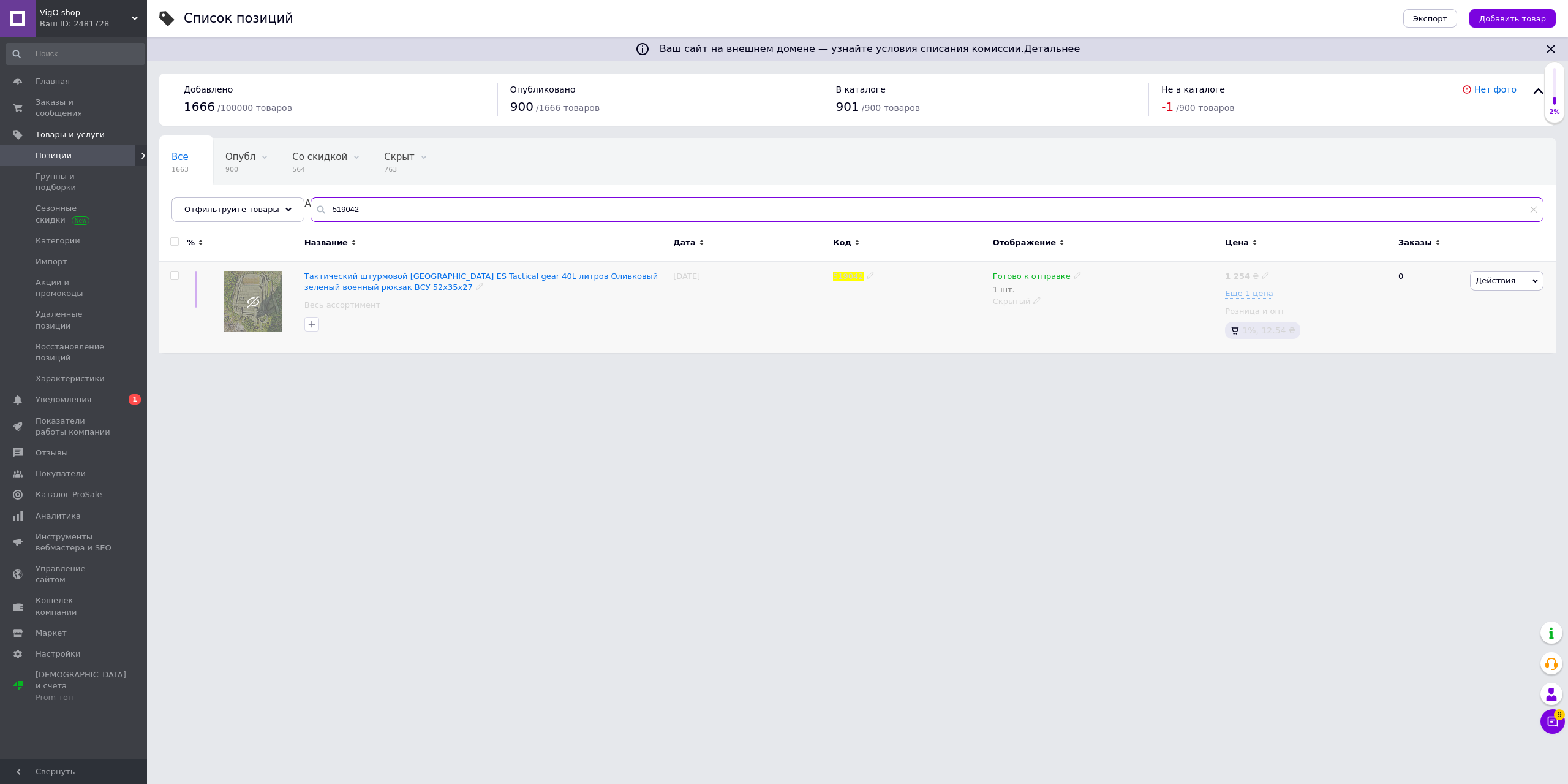
type input "519042"
click at [1511, 286] on span "Действия" at bounding box center [1506, 281] width 74 height 20
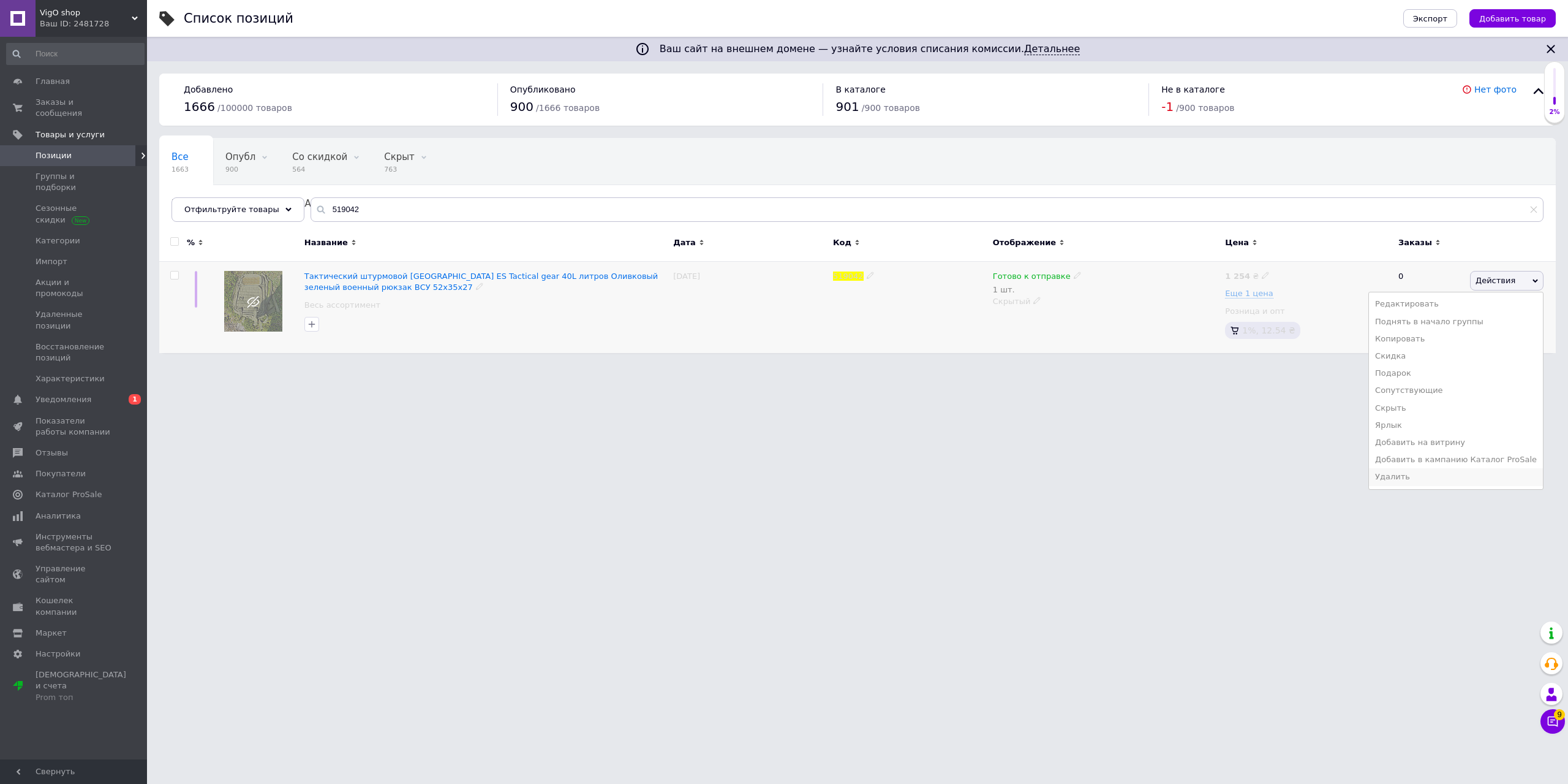
click at [1442, 479] on li "Удалить" at bounding box center [1456, 477] width 174 height 17
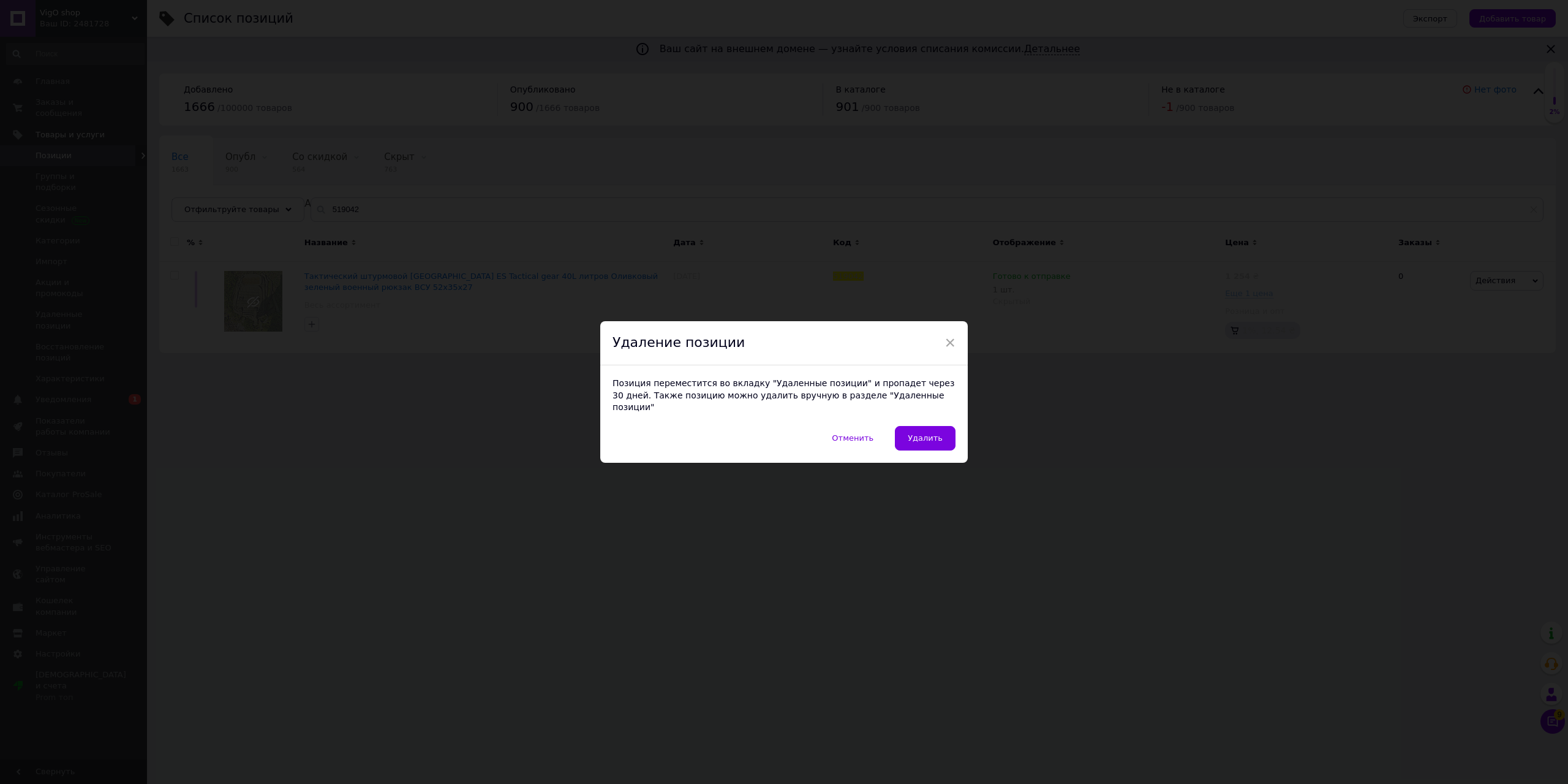
drag, startPoint x: 951, startPoint y: 431, endPoint x: 937, endPoint y: 440, distance: 16.6
click at [943, 437] on button "Удалить" at bounding box center [925, 438] width 60 height 25
